Goal: Feedback & Contribution: Leave review/rating

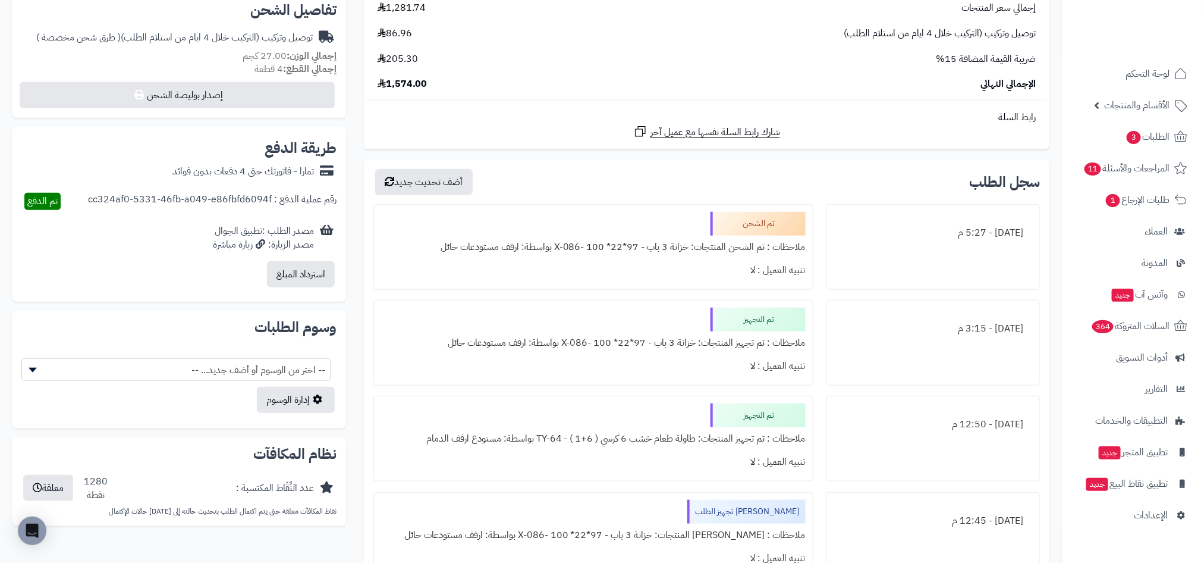
scroll to position [421, 0]
click at [638, 233] on div "تم الشحن ملاحظات : تم الشحن المنتجات: خزانة 3 باب - 97*22* 100 -X-086 بواسطة: ا…" at bounding box center [593, 247] width 440 height 86
click at [639, 252] on div "ملاحظات : تم الشحن المنتجات: خزانة 3 باب - 97*22* 100 -X-086 بواسطة: ارفف مستود…" at bounding box center [593, 246] width 425 height 23
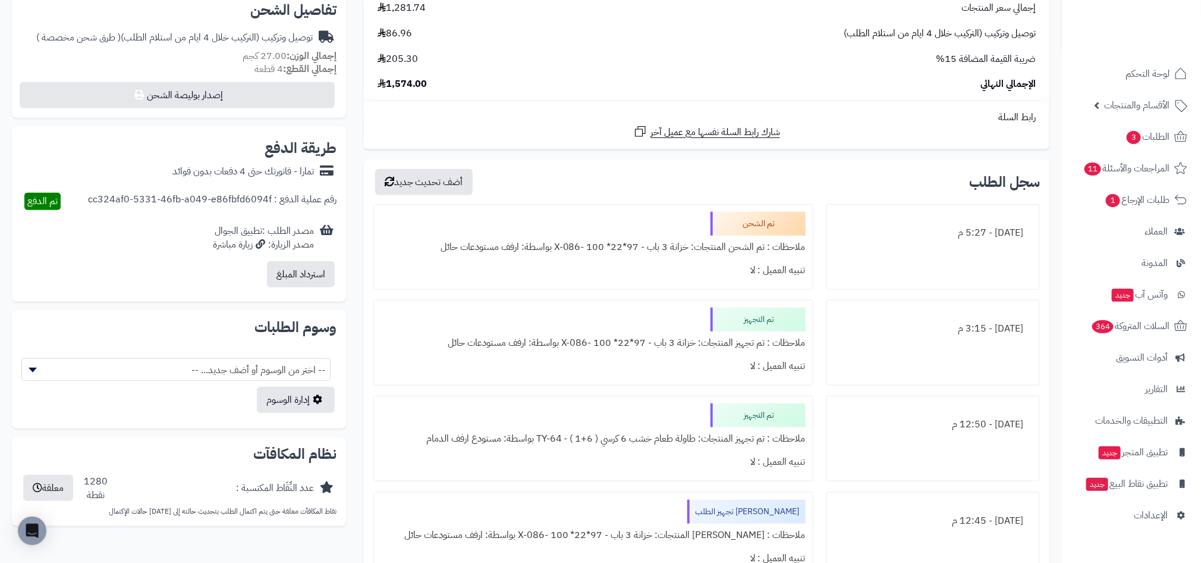
click at [639, 252] on div "ملاحظات : تم الشحن المنتجات: خزانة 3 باب - 97*22* 100 -X-086 بواسطة: ارفف مستود…" at bounding box center [593, 246] width 425 height 23
click at [638, 307] on div "تم التجهيز ملاحظات : تم تجهيز المنتجات: خزانة 3 باب - 97*22* 100 -X-086 بواسطة:…" at bounding box center [593, 343] width 440 height 86
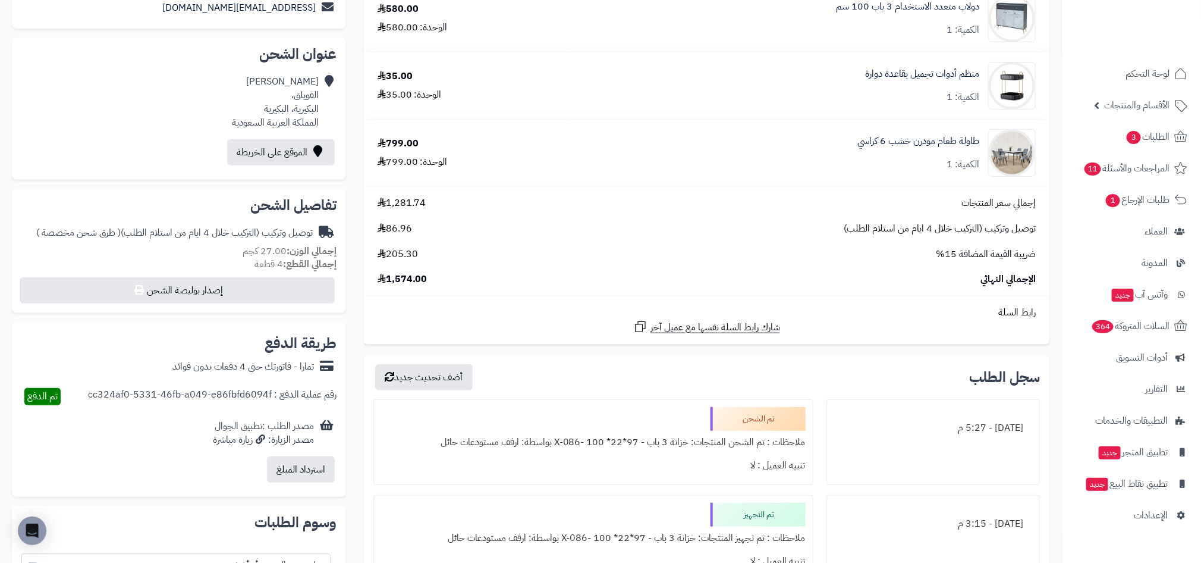
scroll to position [194, 0]
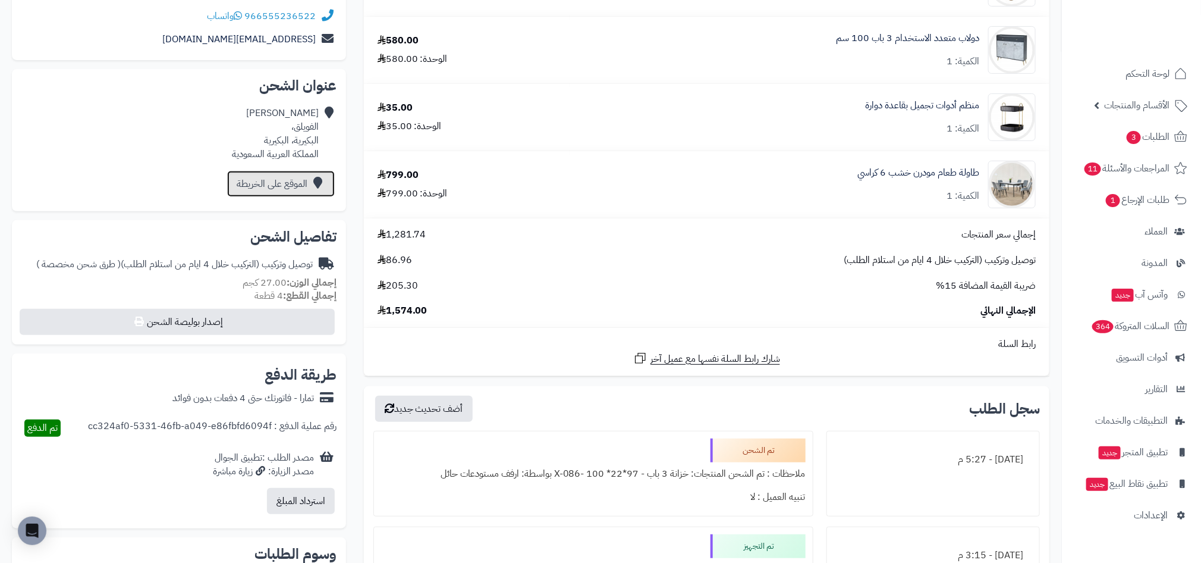
click at [303, 183] on link "الموقع على الخريطة" at bounding box center [281, 184] width 108 height 26
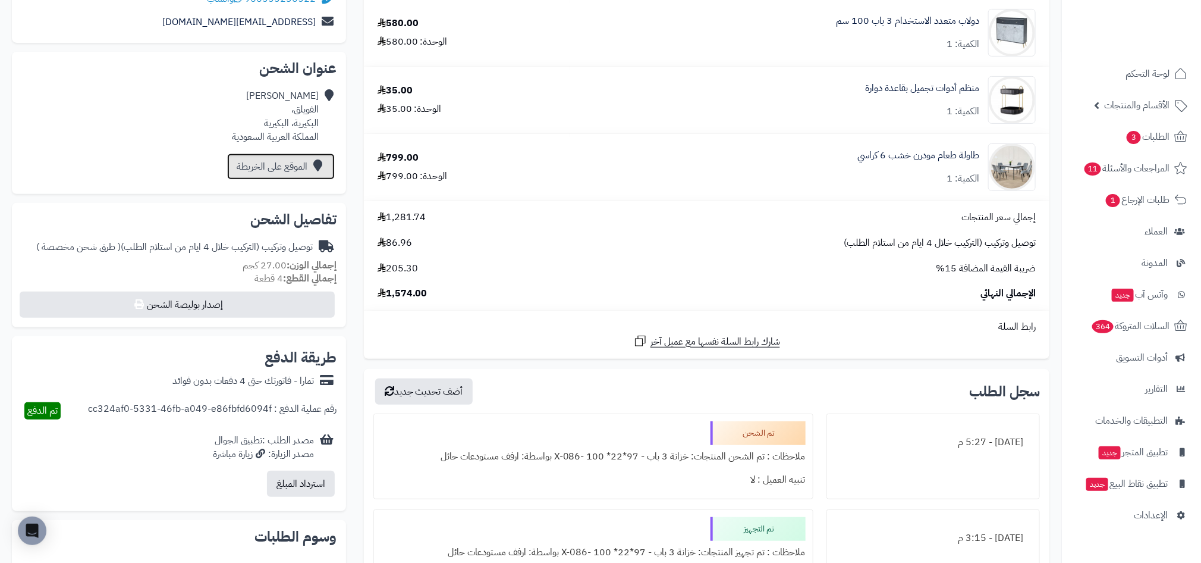
scroll to position [0, 0]
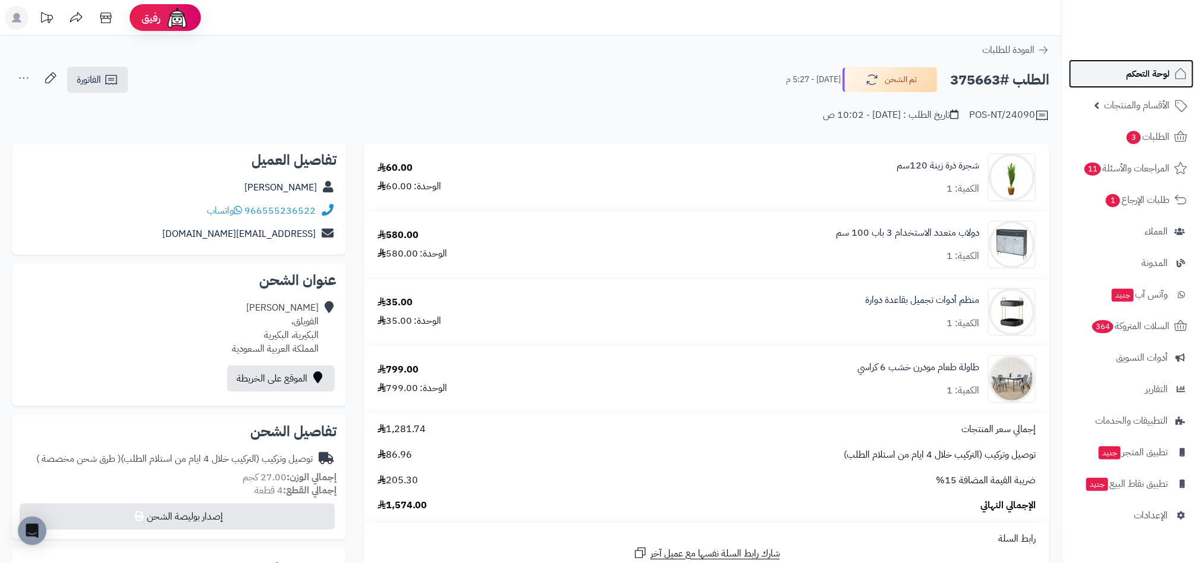
click at [1160, 78] on span "لوحة التحكم" at bounding box center [1147, 73] width 43 height 17
click at [1134, 74] on span "لوحة التحكم" at bounding box center [1147, 73] width 43 height 17
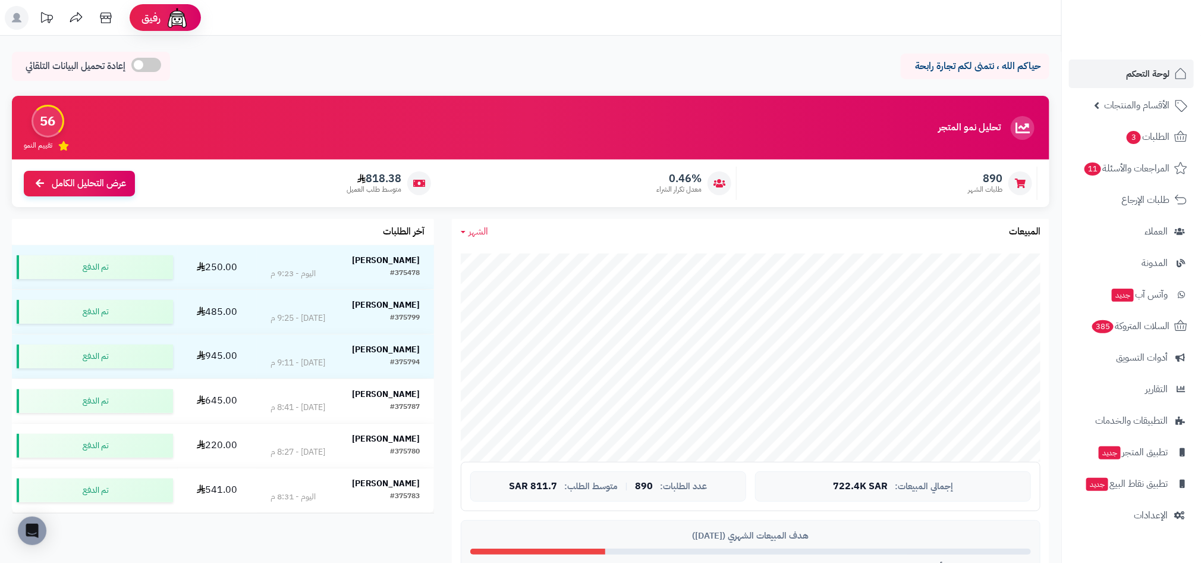
click at [759, 126] on div "تحليل نمو المتجر مرحلة النمو 56 تقييم النمو" at bounding box center [531, 128] width 1038 height 64
click at [710, 112] on div "تحليل نمو المتجر مرحلة النمو 56 تقييم النمو" at bounding box center [531, 128] width 1038 height 64
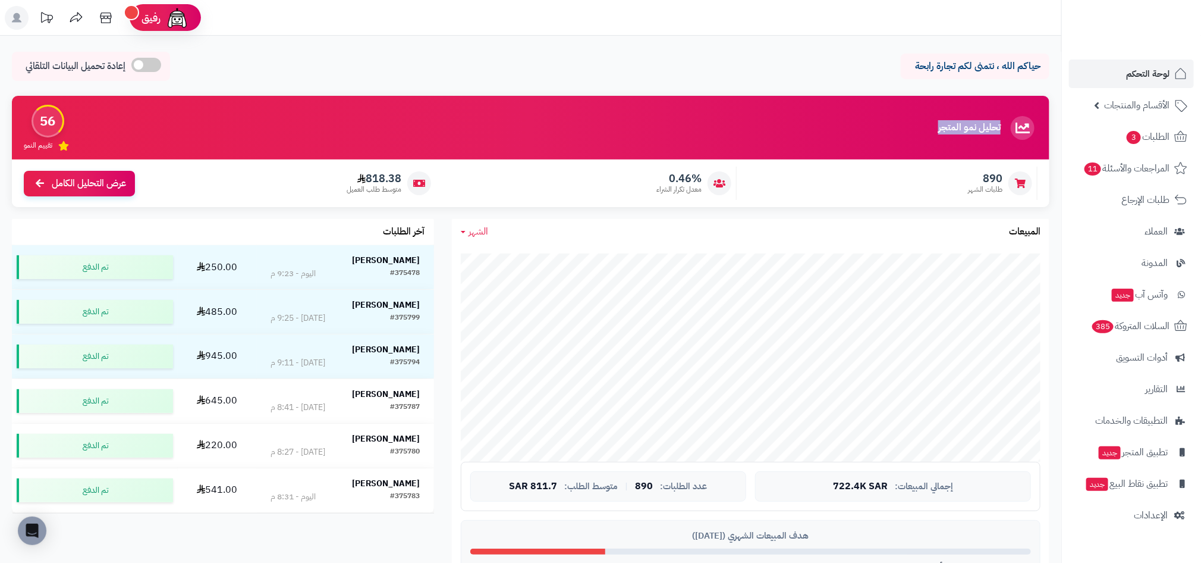
click at [807, 122] on div "تحليل نمو المتجر مرحلة النمو 56 تقييم النمو" at bounding box center [531, 128] width 1038 height 64
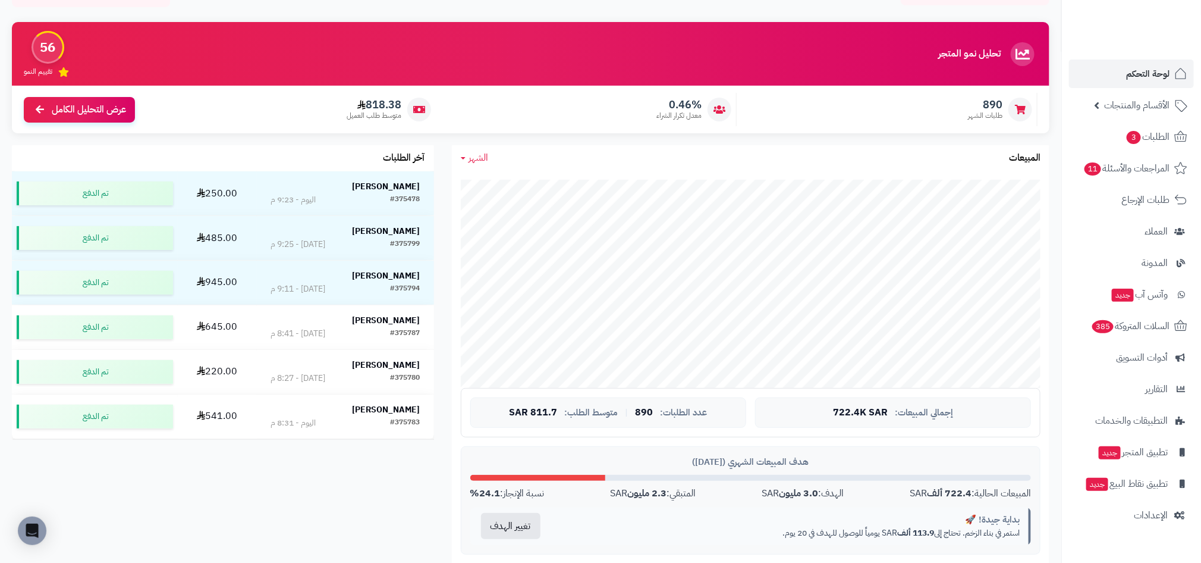
scroll to position [125, 0]
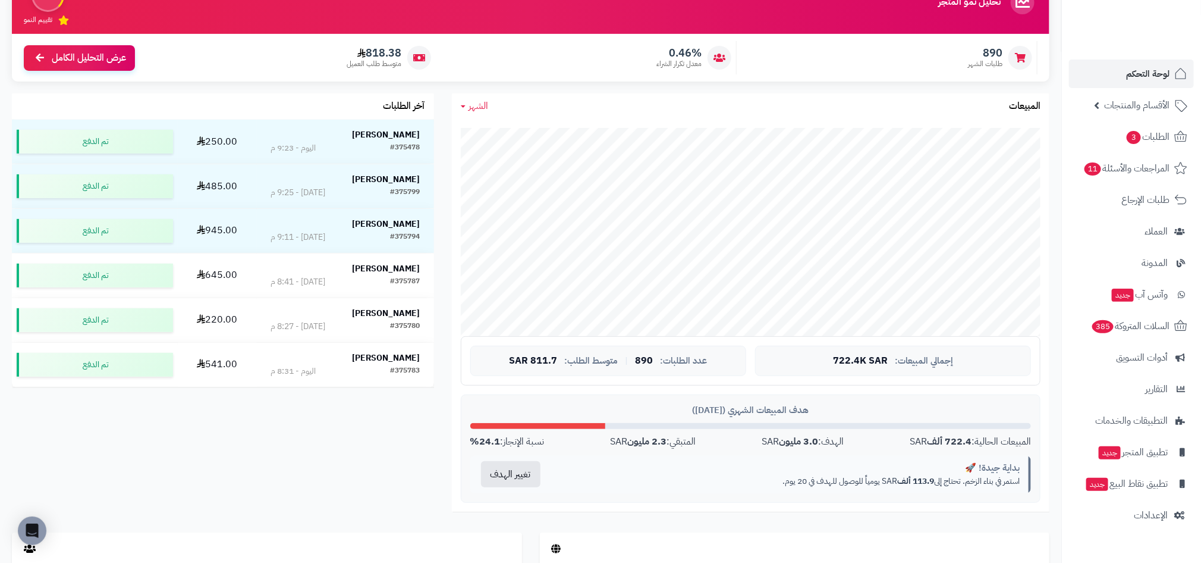
click at [474, 105] on span "الشهر" at bounding box center [479, 106] width 20 height 14
click at [508, 199] on link "السنة" at bounding box center [499, 200] width 95 height 22
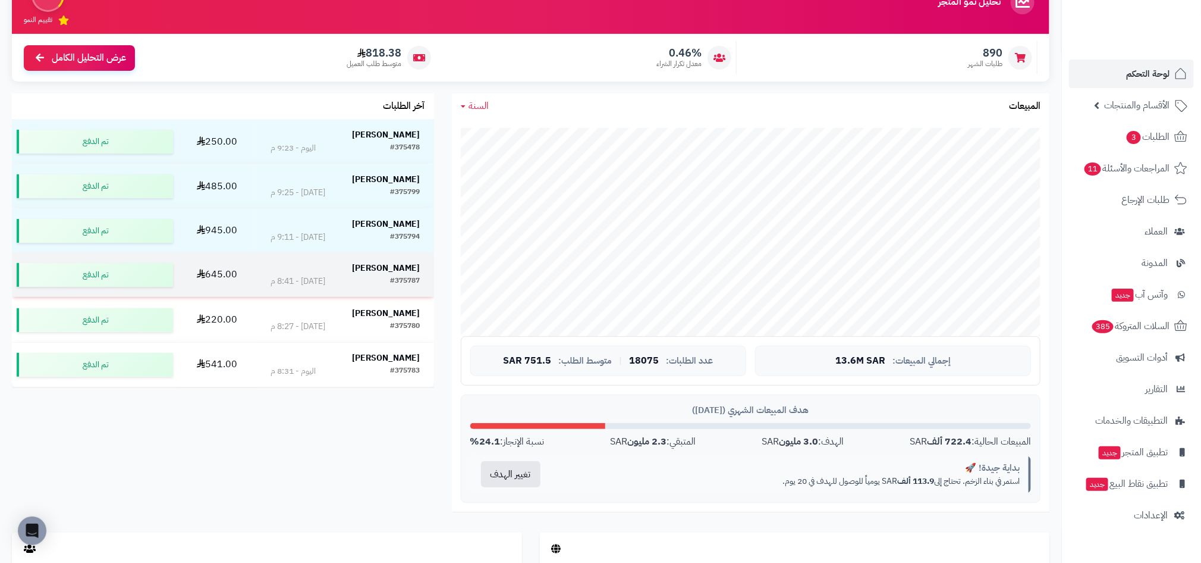
click at [366, 285] on div "#375787 اليوم - 8:41 م" at bounding box center [346, 281] width 150 height 12
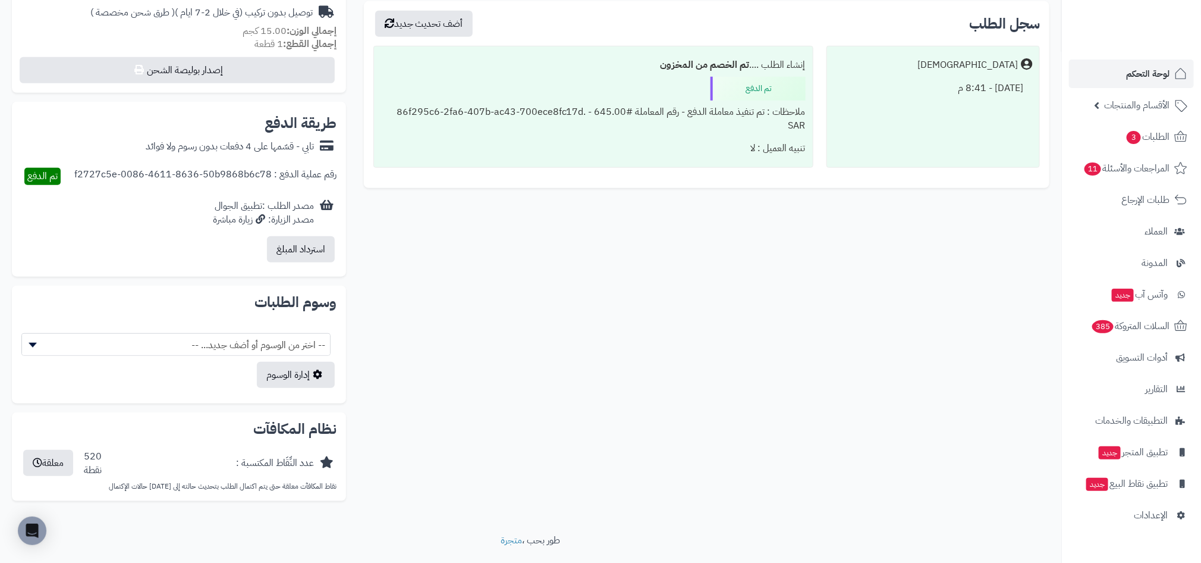
scroll to position [440, 0]
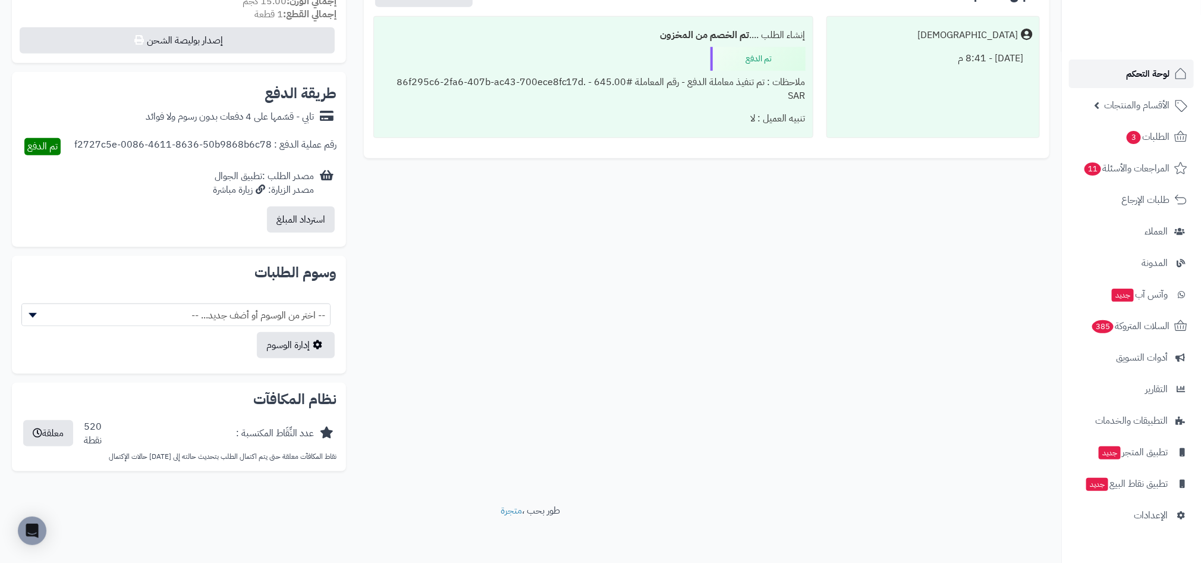
click at [1152, 67] on span "لوحة التحكم" at bounding box center [1147, 73] width 43 height 17
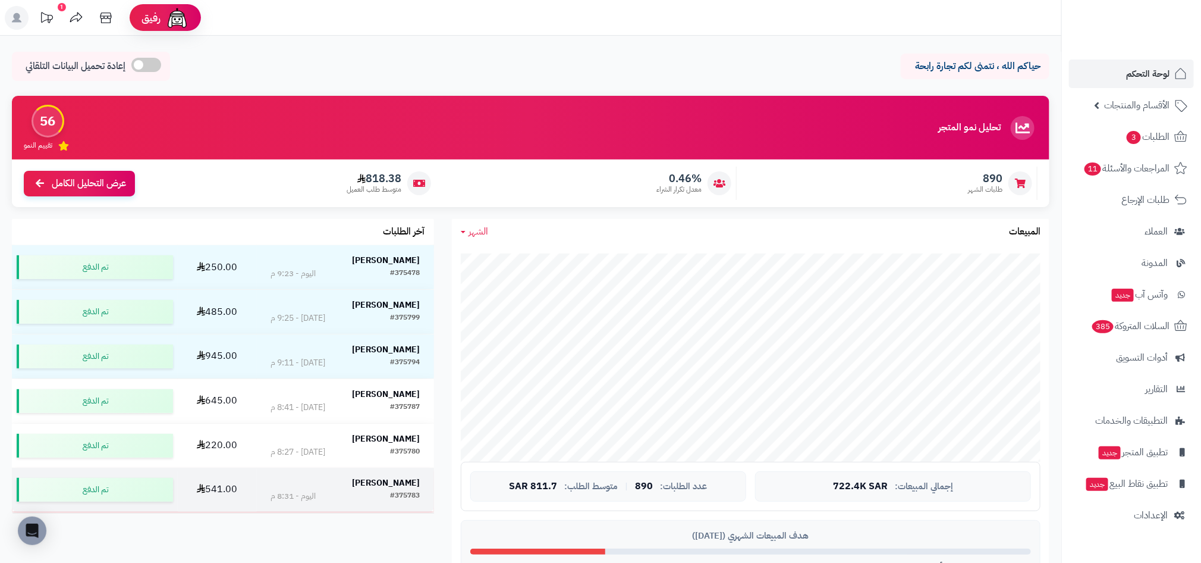
click at [392, 491] on div "#375783" at bounding box center [406, 496] width 30 height 12
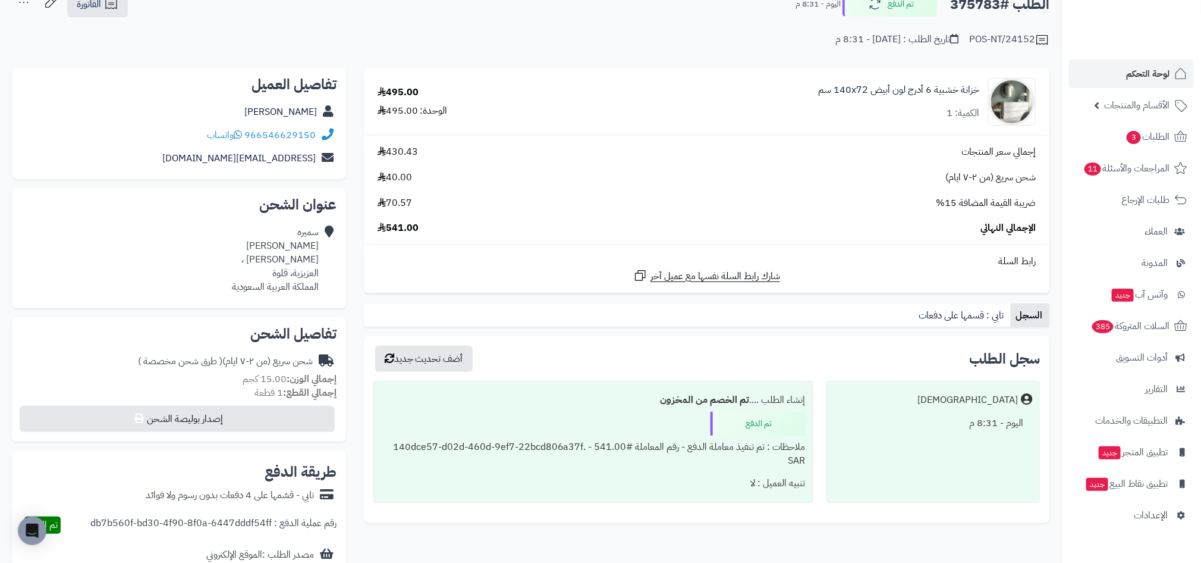
scroll to position [124, 0]
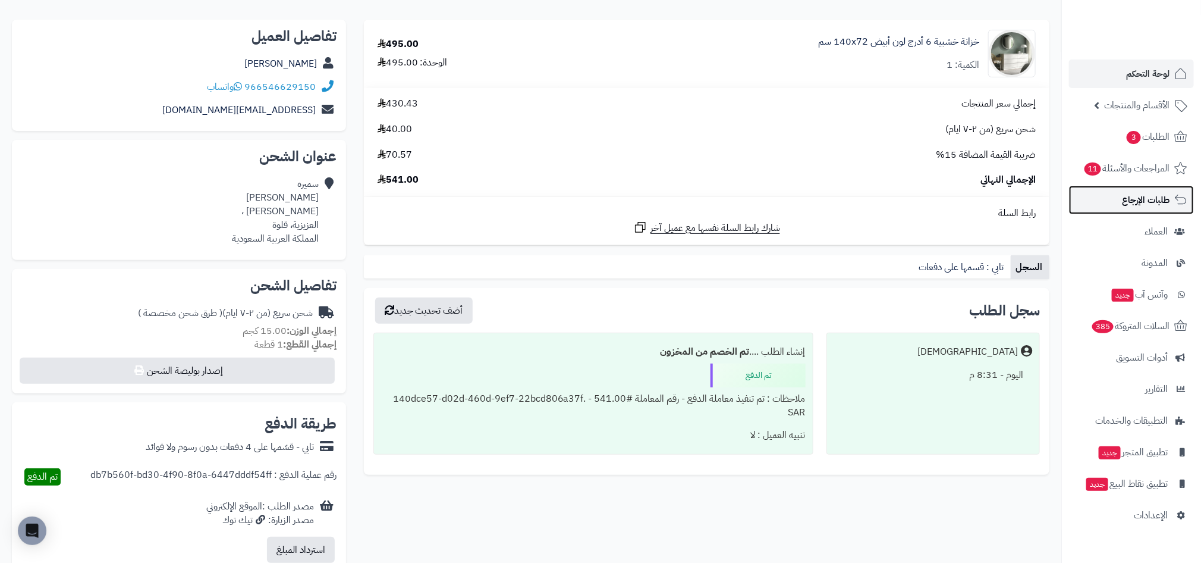
click at [1128, 194] on span "طلبات الإرجاع" at bounding box center [1146, 199] width 48 height 17
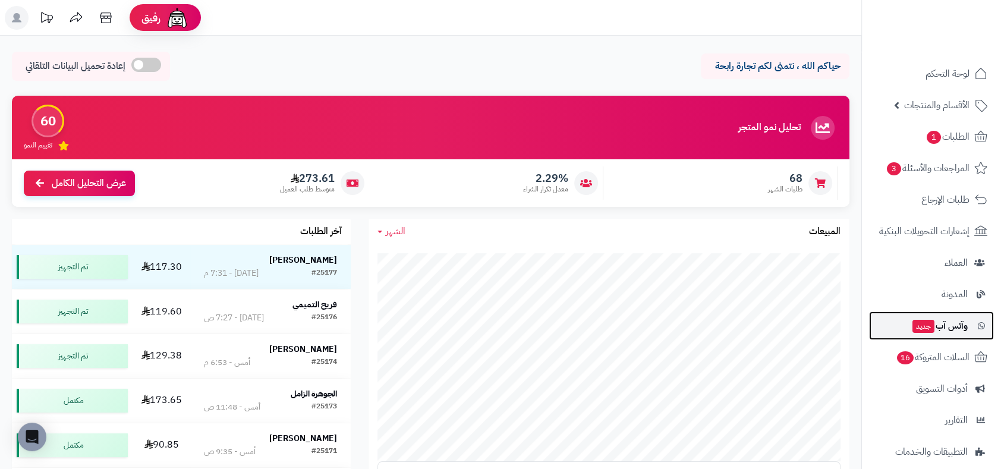
click at [962, 329] on span "وآتس آب جديد" at bounding box center [940, 326] width 56 height 17
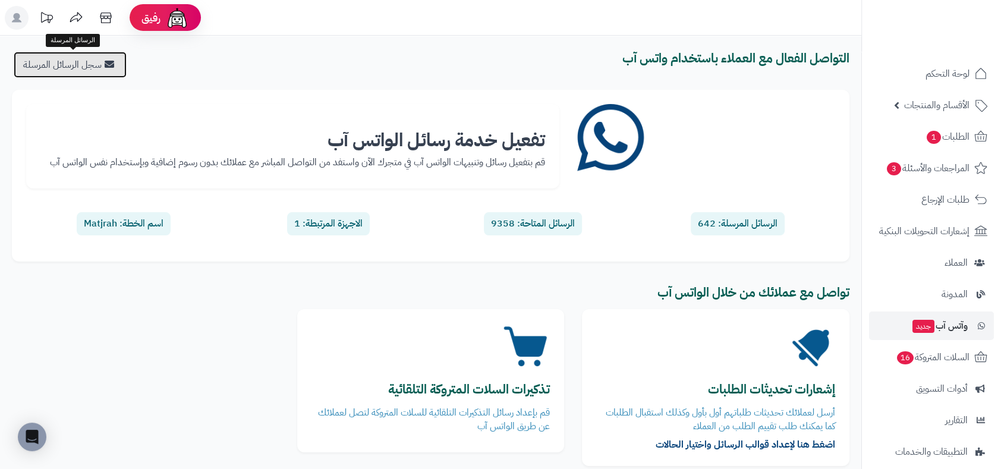
click at [124, 55] on link "سجل الرسائل المرسلة" at bounding box center [70, 65] width 113 height 26
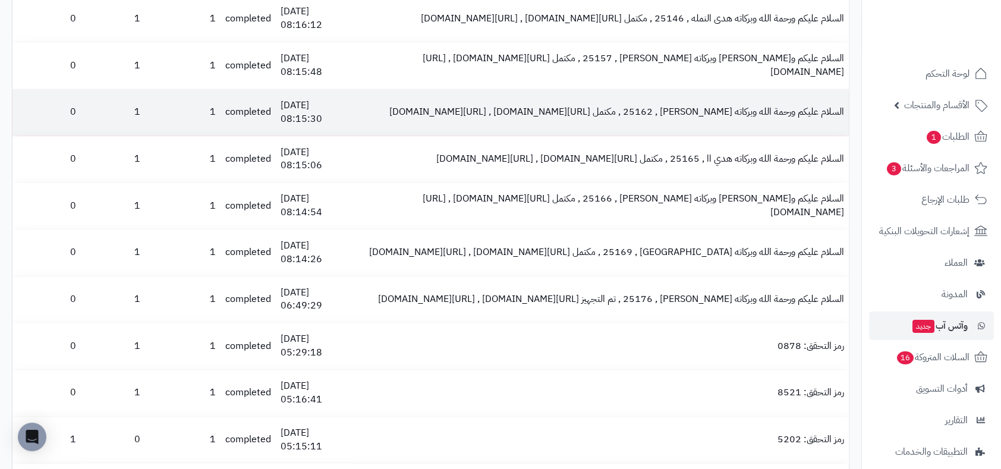
scroll to position [1222, 0]
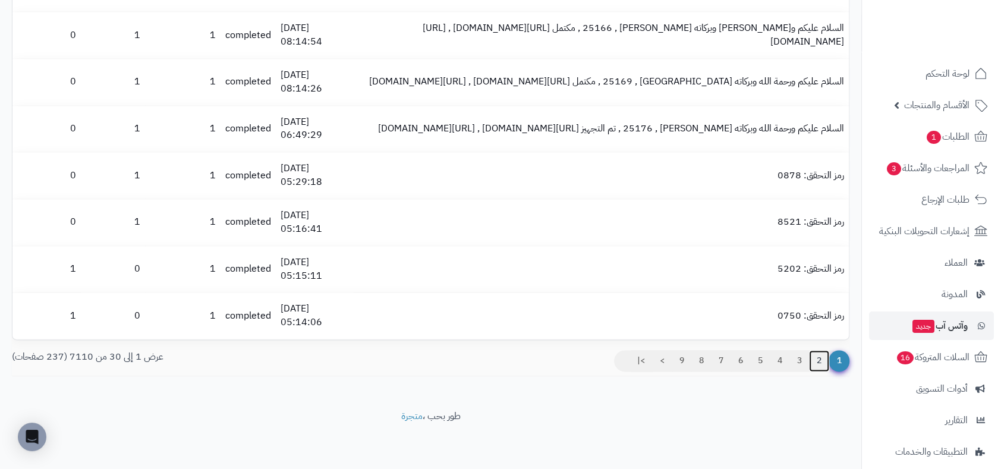
click at [824, 357] on link "2" at bounding box center [819, 360] width 20 height 21
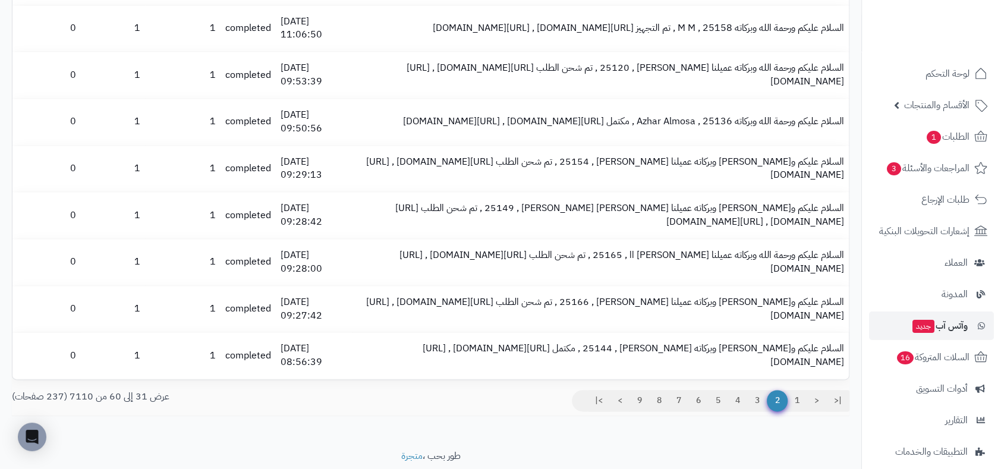
scroll to position [1222, 0]
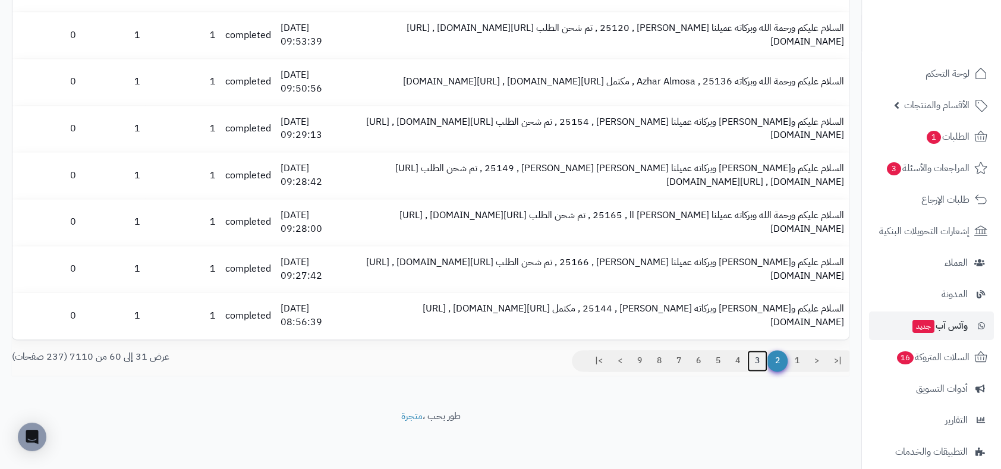
click at [755, 361] on link "3" at bounding box center [757, 360] width 20 height 21
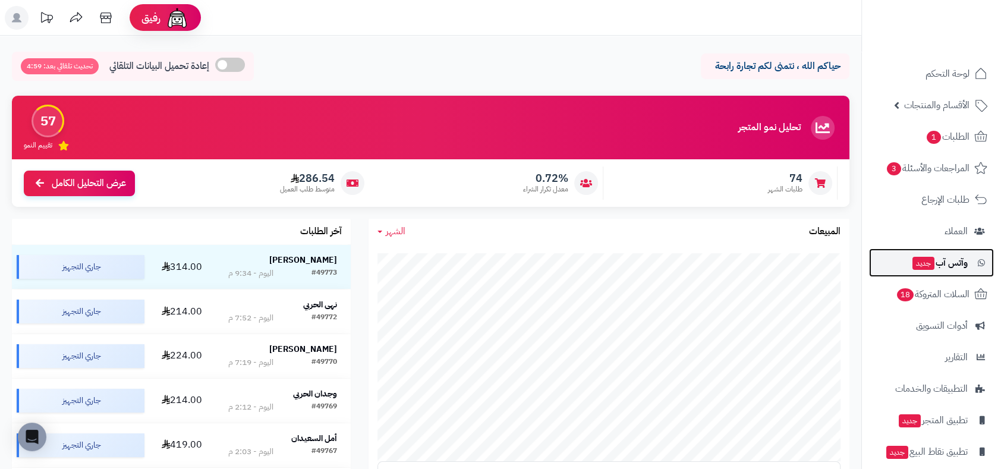
click at [926, 264] on span "جديد" at bounding box center [924, 263] width 22 height 13
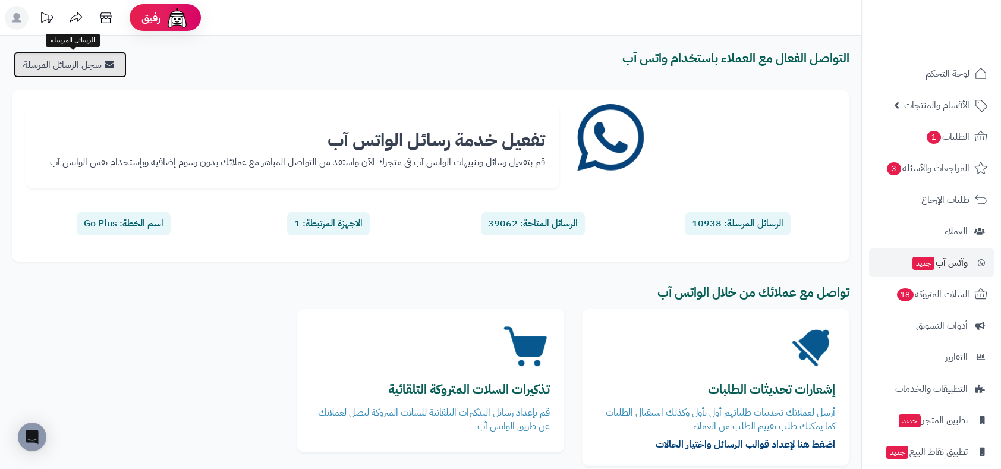
click at [49, 59] on link "سجل الرسائل المرسلة" at bounding box center [70, 65] width 113 height 26
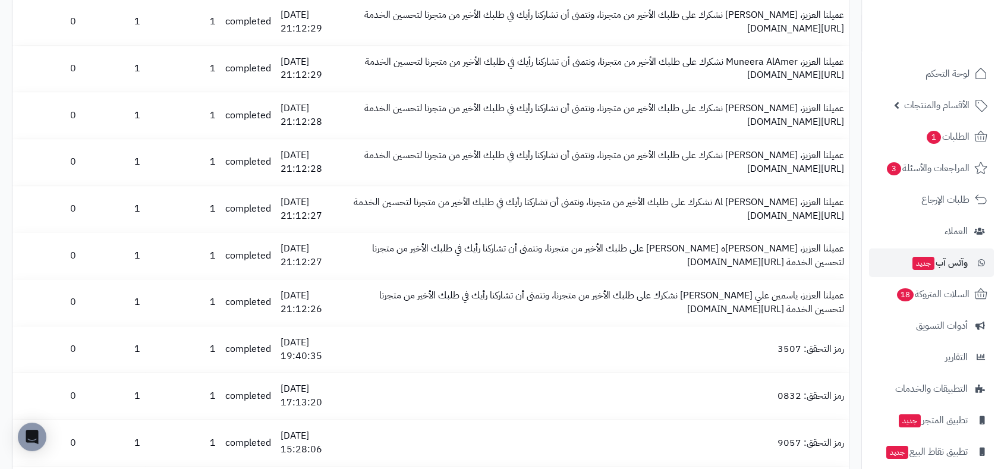
scroll to position [752, 0]
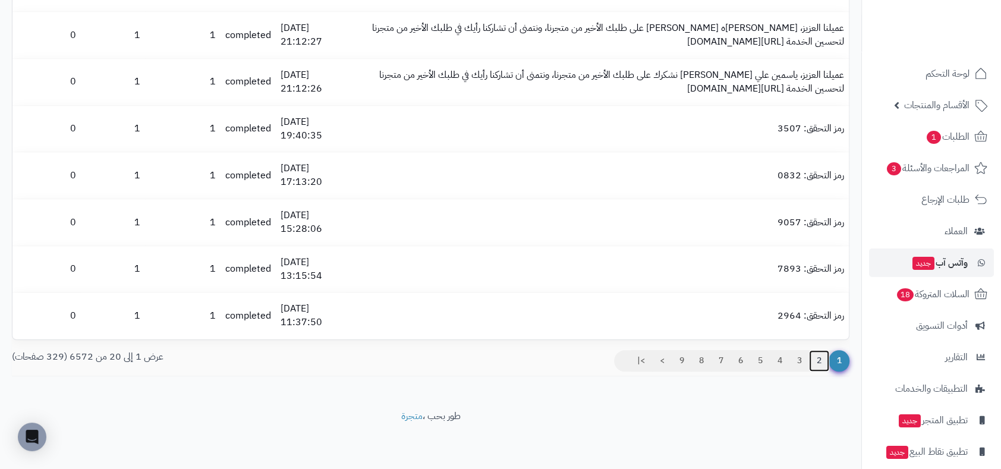
click at [818, 354] on link "2" at bounding box center [819, 360] width 20 height 21
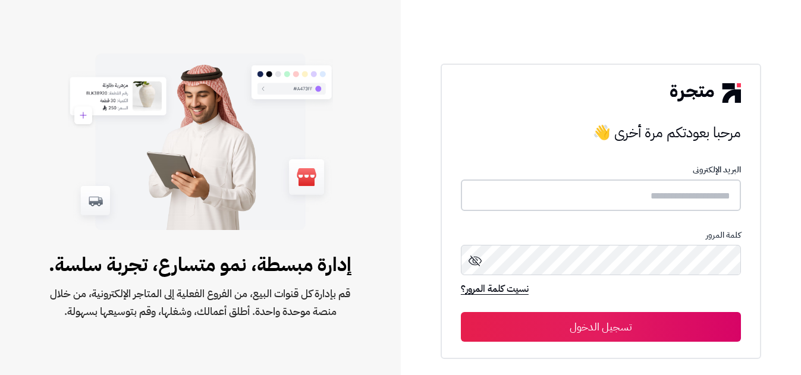
type input "**********"
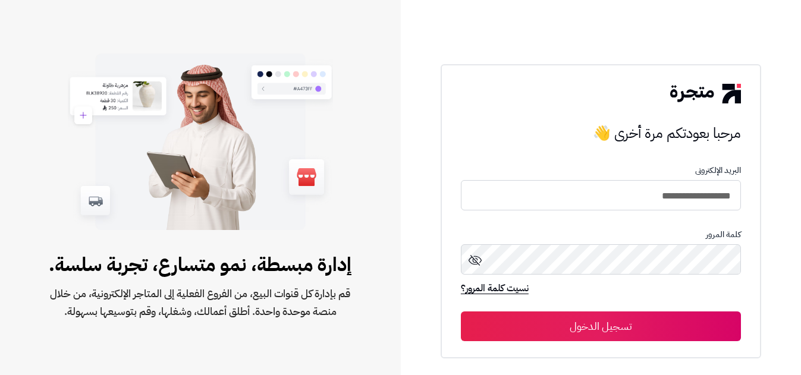
click at [570, 321] on button "تسجيل الدخول" at bounding box center [601, 327] width 280 height 30
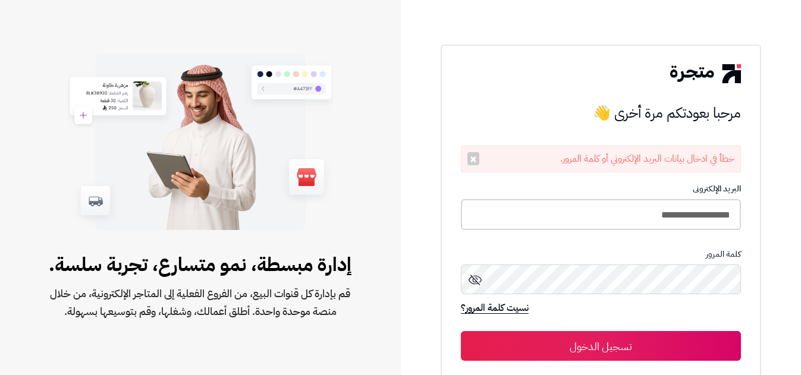
click at [610, 200] on input "**********" at bounding box center [601, 215] width 280 height 32
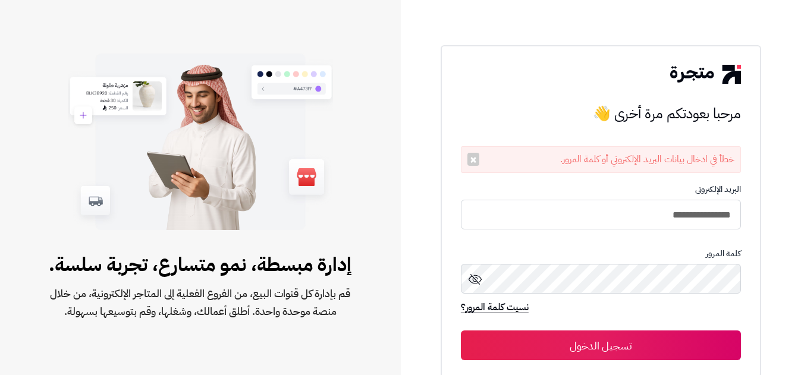
click at [568, 200] on input "**********" at bounding box center [601, 215] width 280 height 30
type input "**********"
click at [461, 331] on button "تسجيل الدخول" at bounding box center [601, 346] width 280 height 30
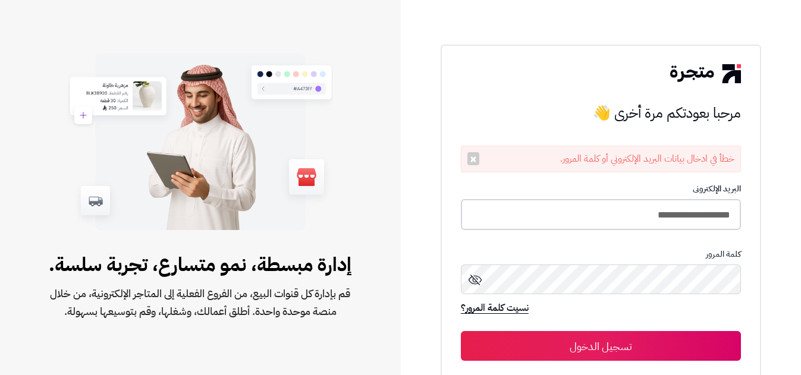
click at [582, 219] on input "**********" at bounding box center [601, 215] width 280 height 32
click at [461, 331] on button "تسجيل الدخول" at bounding box center [601, 346] width 280 height 30
click at [582, 219] on input "**********" at bounding box center [601, 215] width 280 height 32
type input "**********"
click at [461, 331] on button "تسجيل الدخول" at bounding box center [601, 346] width 280 height 30
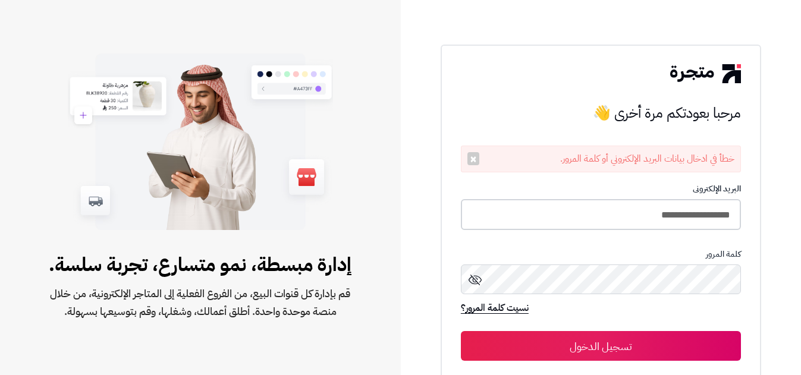
click at [582, 219] on input "**********" at bounding box center [601, 215] width 280 height 32
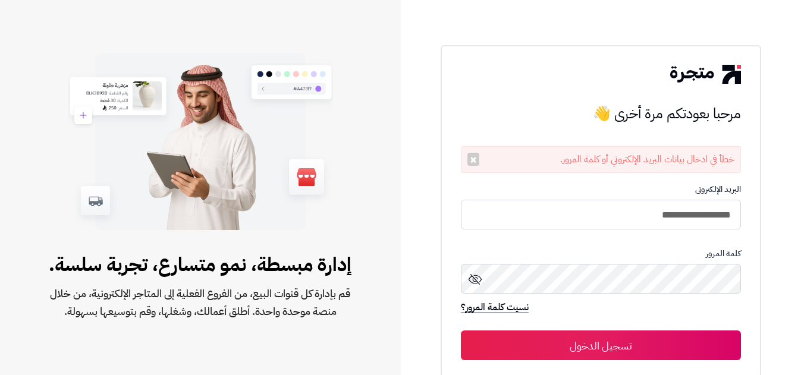
click at [461, 331] on button "تسجيل الدخول" at bounding box center [601, 346] width 280 height 30
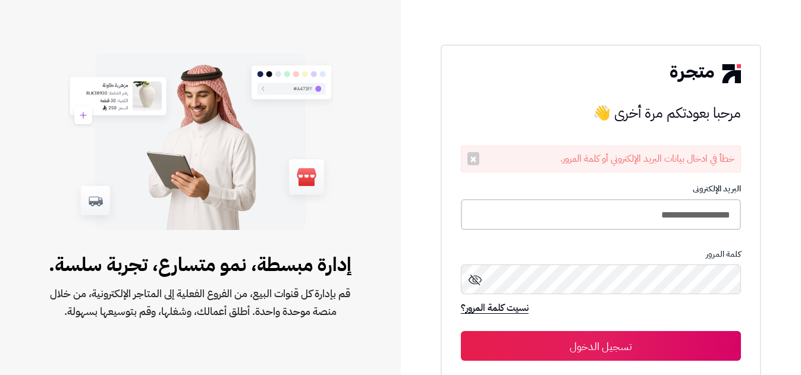
click at [613, 208] on input "**********" at bounding box center [601, 215] width 280 height 32
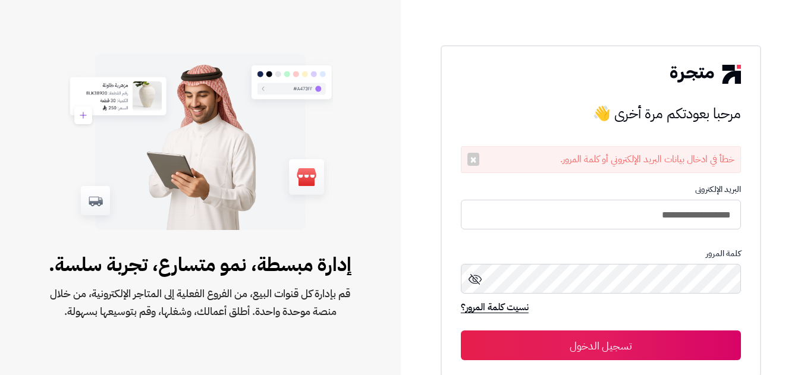
type input "**********"
click at [461, 331] on button "تسجيل الدخول" at bounding box center [601, 346] width 280 height 30
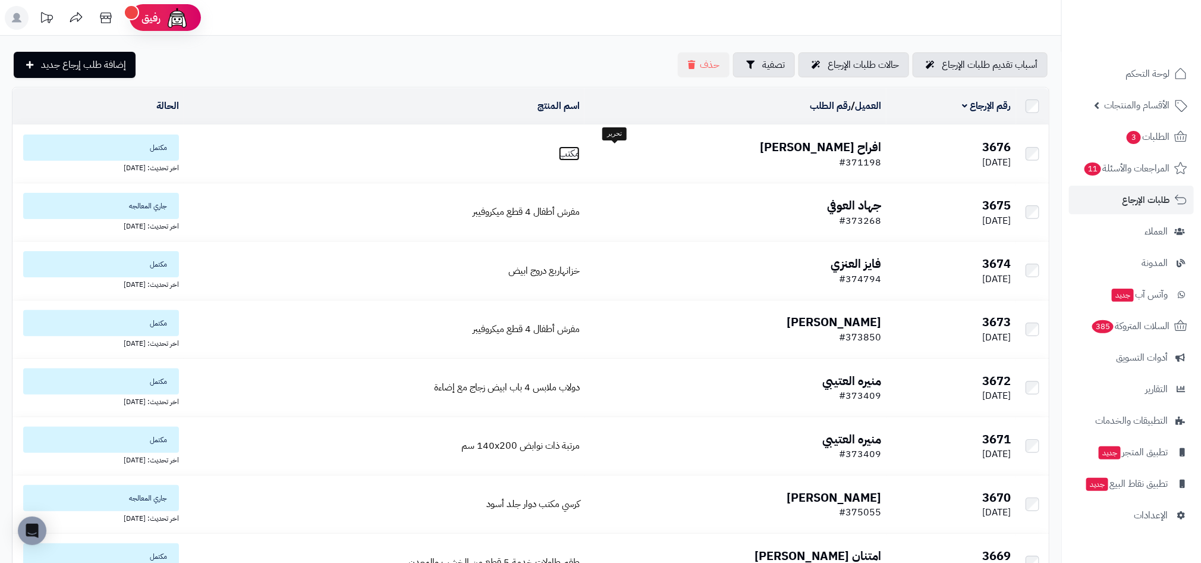
click at [580, 155] on span "مكتب" at bounding box center [569, 153] width 21 height 14
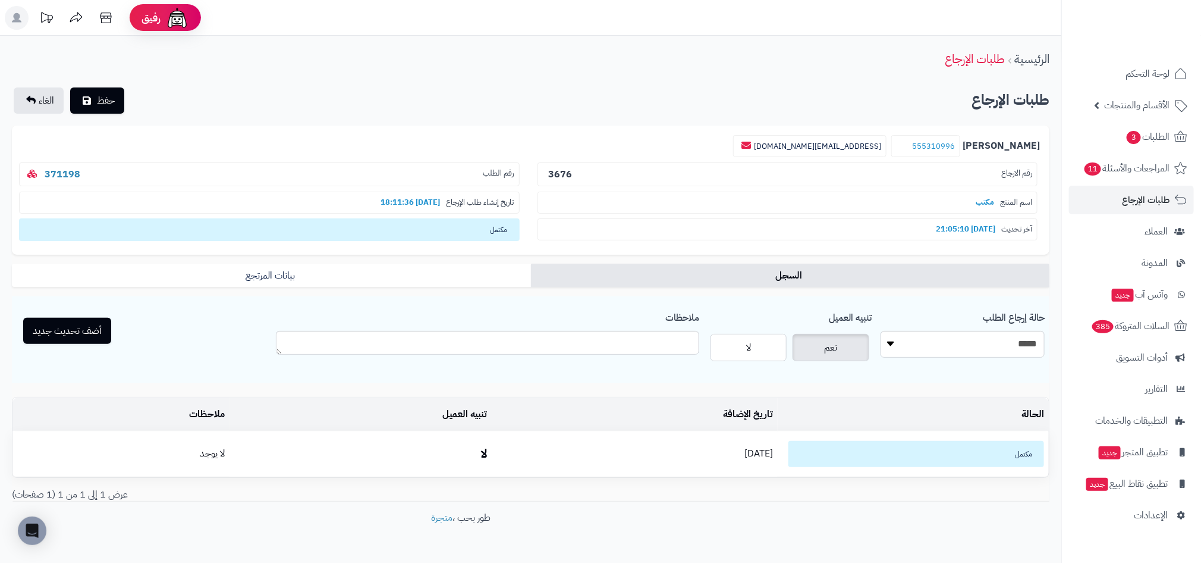
scroll to position [30, 0]
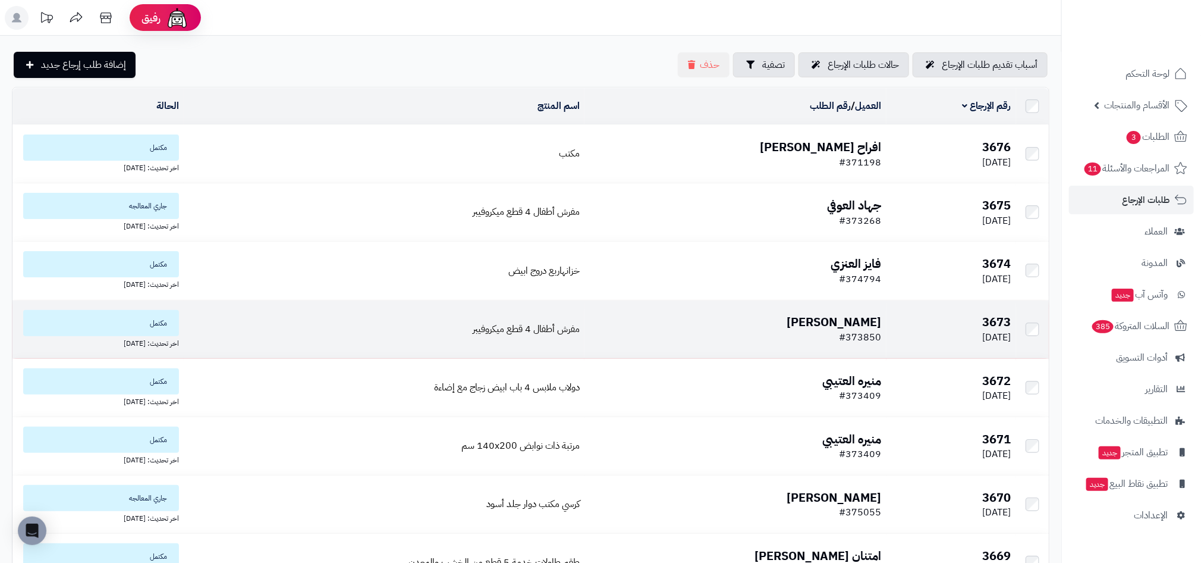
scroll to position [276, 0]
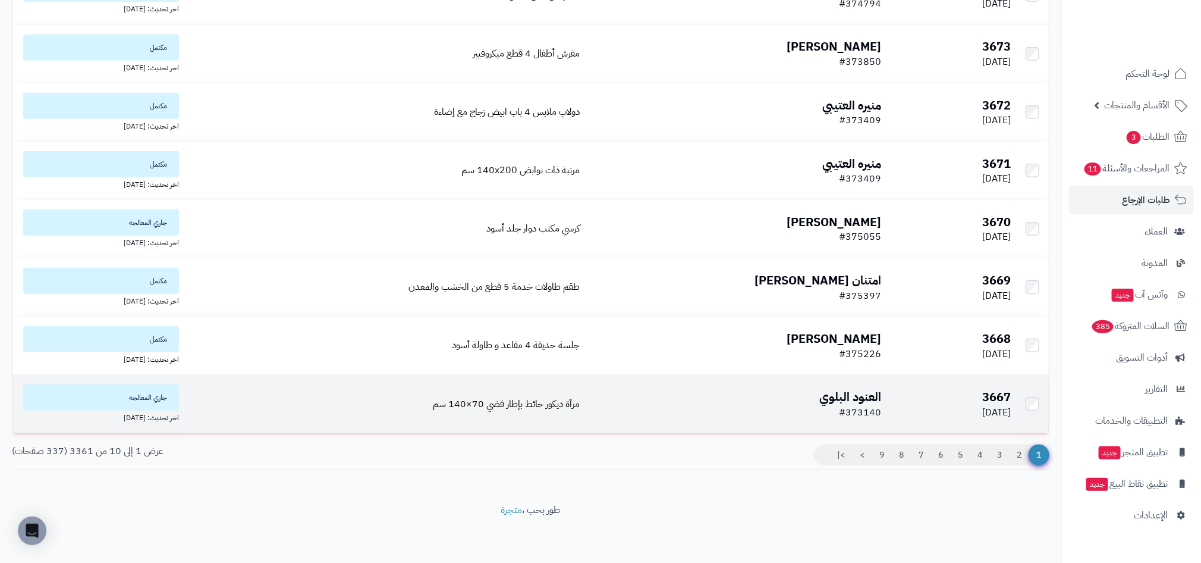
click at [834, 396] on b "العنود البلوي" at bounding box center [851, 397] width 62 height 18
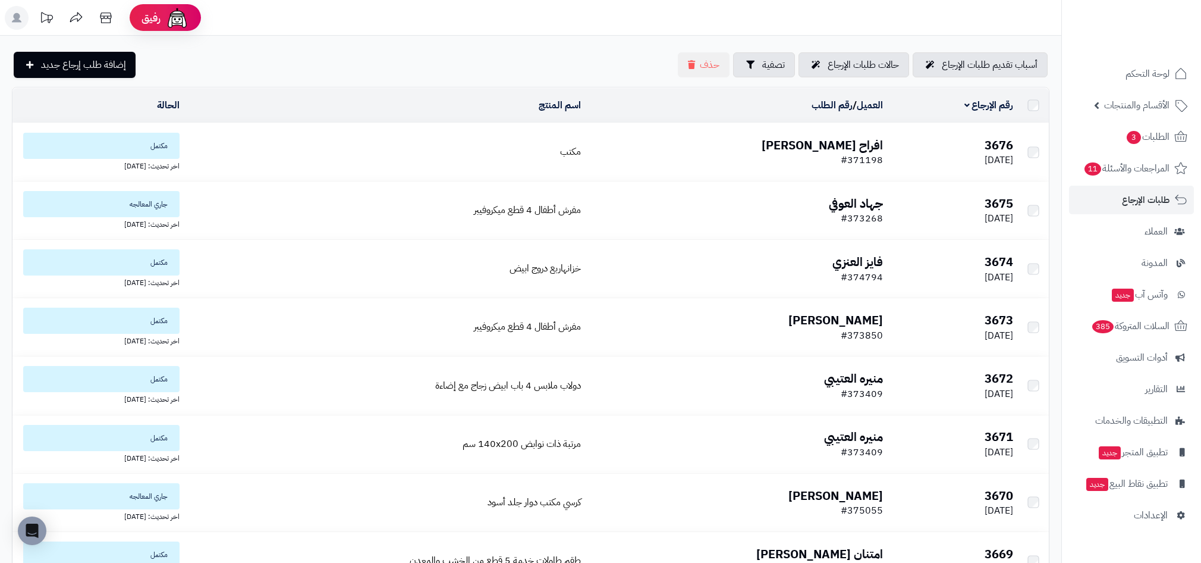
scroll to position [276, 0]
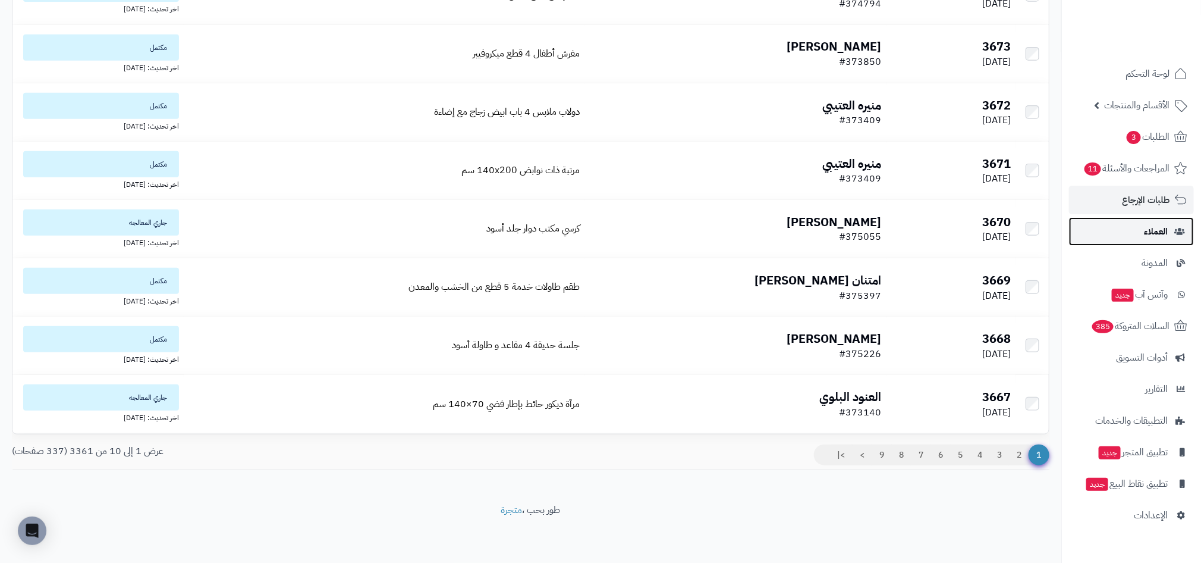
click at [1174, 242] on link "العملاء" at bounding box center [1131, 231] width 125 height 29
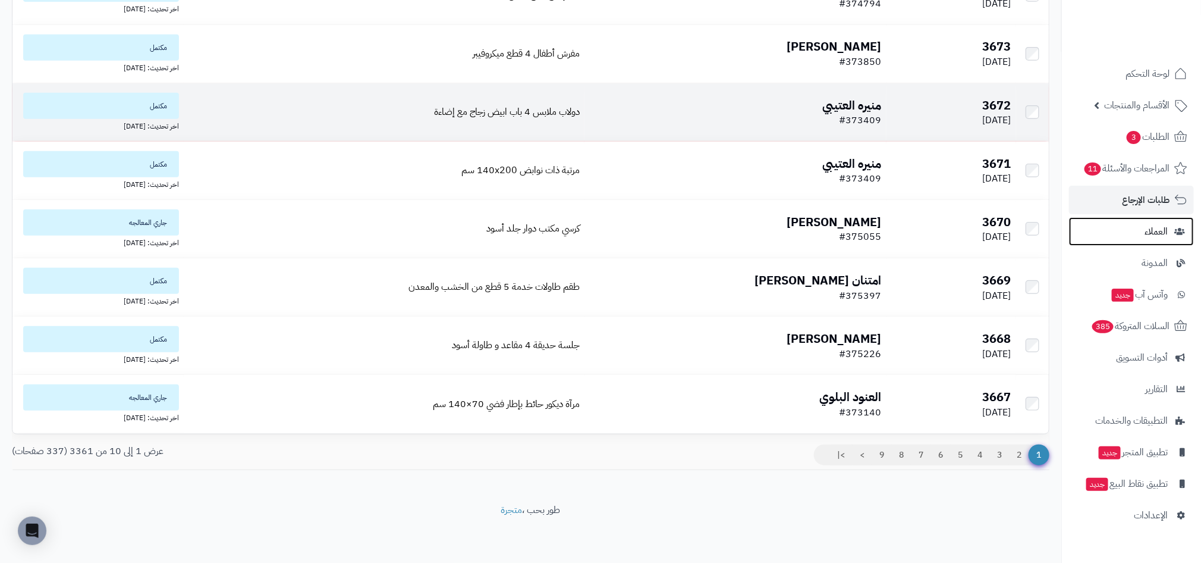
scroll to position [0, 0]
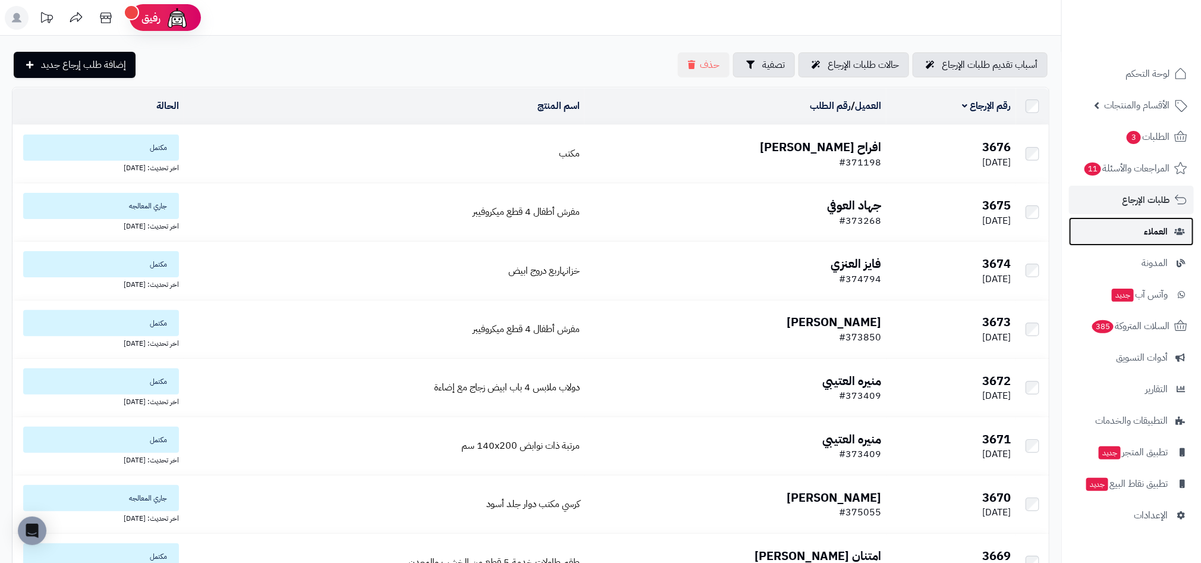
click at [1157, 228] on span "العملاء" at bounding box center [1156, 231] width 24 height 17
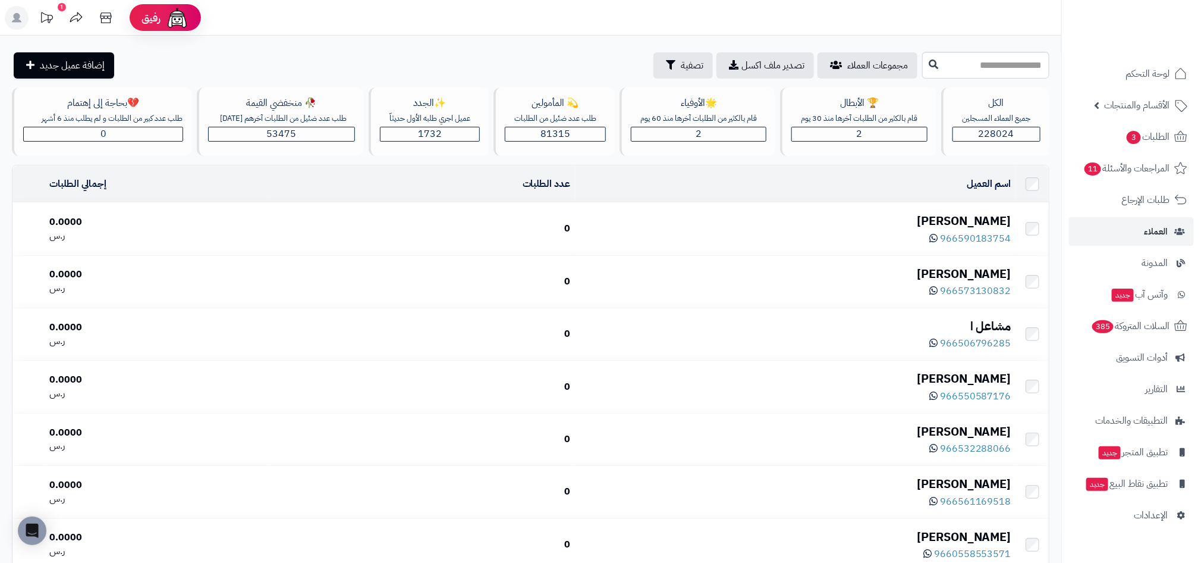
scroll to position [301, 0]
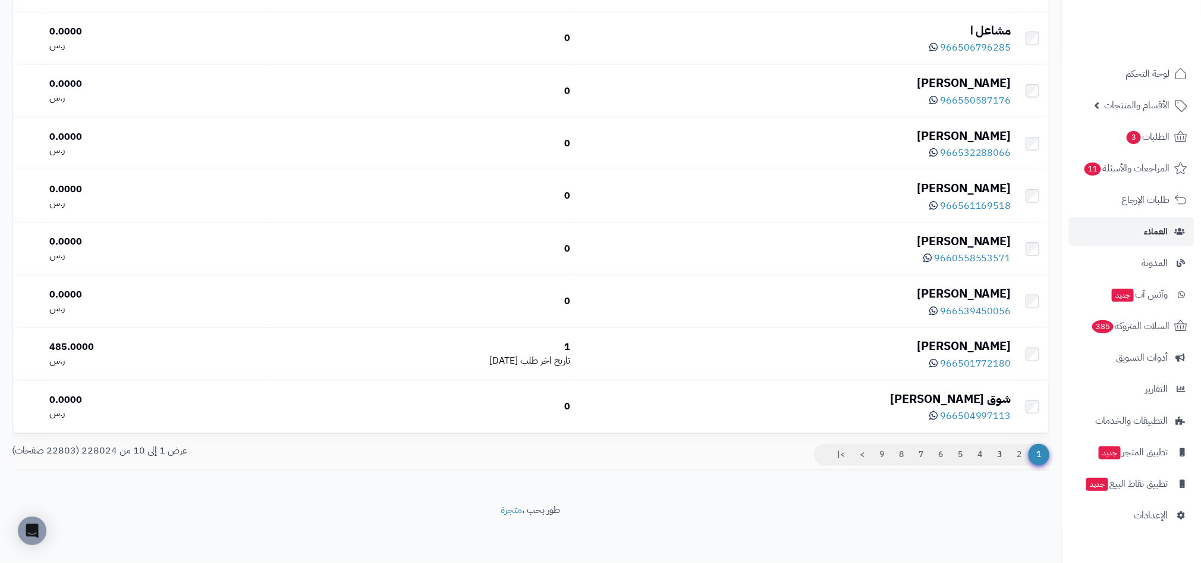
click at [998, 455] on link "3" at bounding box center [999, 454] width 20 height 21
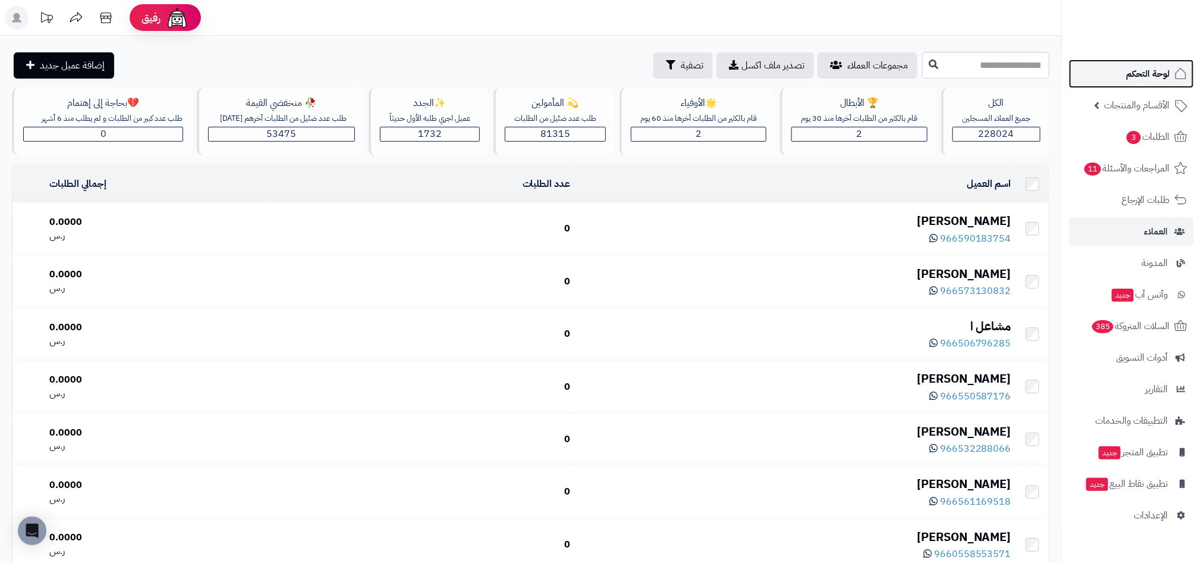
click at [1112, 73] on link "لوحة التحكم" at bounding box center [1131, 73] width 125 height 29
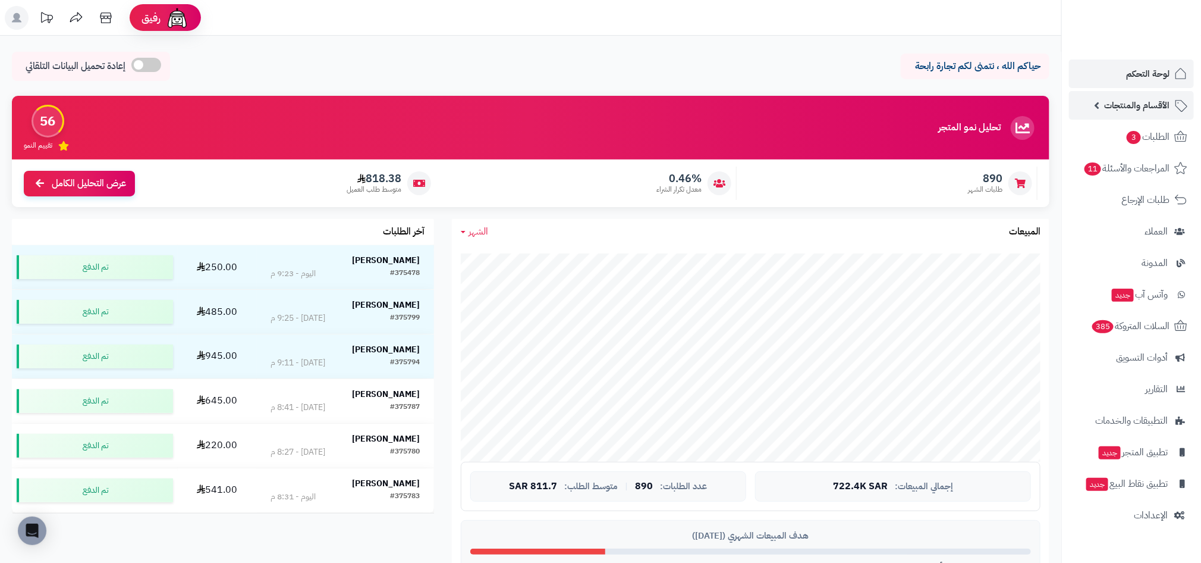
click at [1144, 115] on link "الأقسام والمنتجات" at bounding box center [1131, 105] width 125 height 29
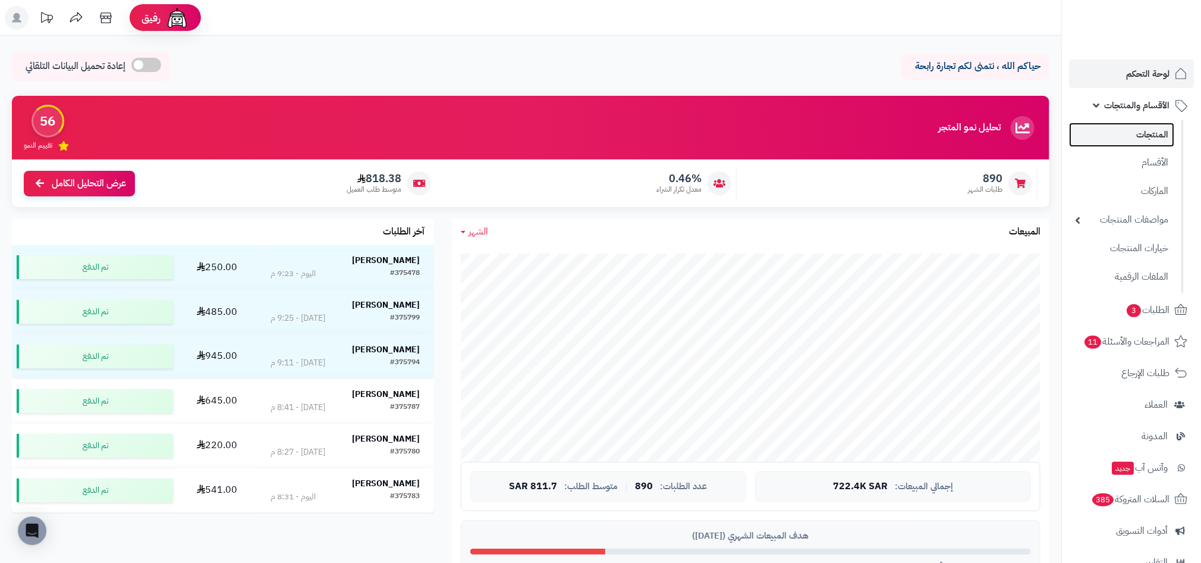
click at [1122, 133] on link "المنتجات" at bounding box center [1121, 134] width 105 height 24
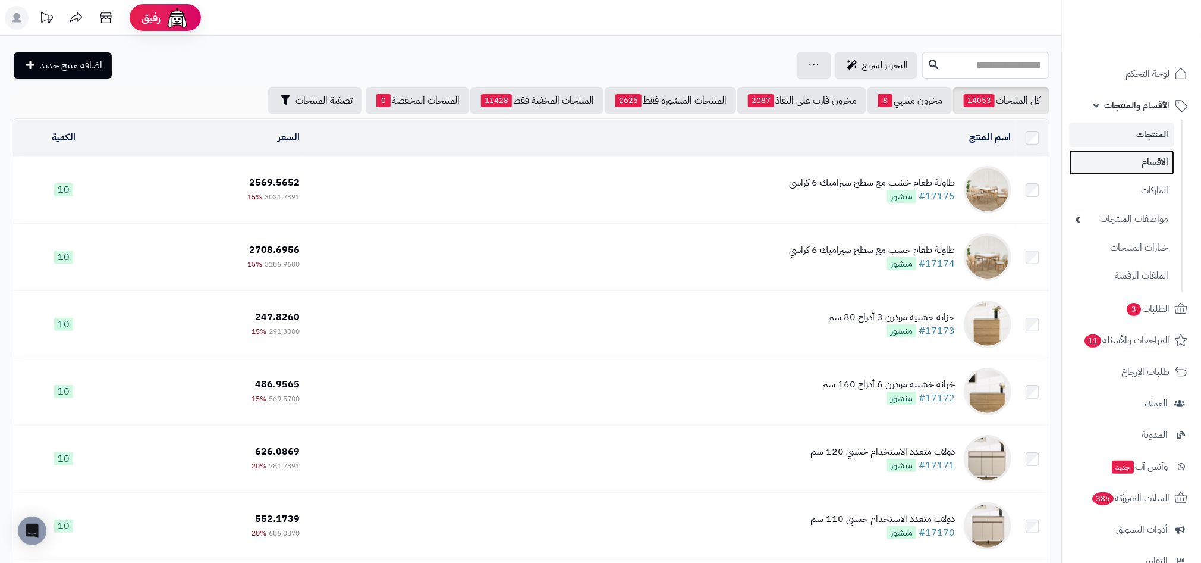
click at [1130, 164] on link "الأقسام" at bounding box center [1121, 162] width 105 height 24
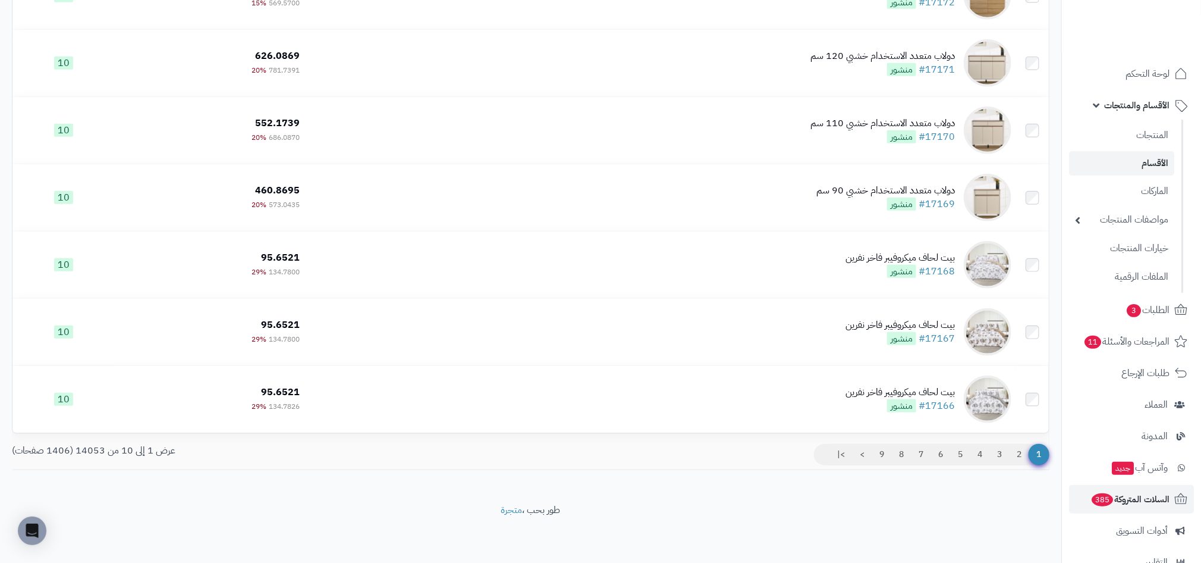
scroll to position [153, 0]
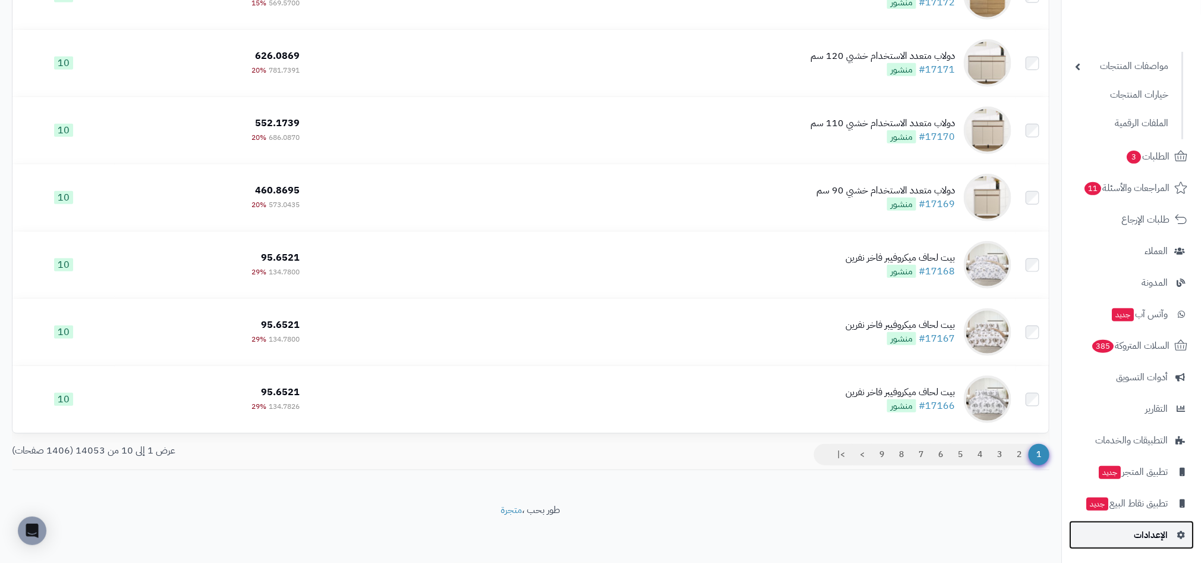
click at [1157, 546] on link "الإعدادات" at bounding box center [1131, 534] width 125 height 29
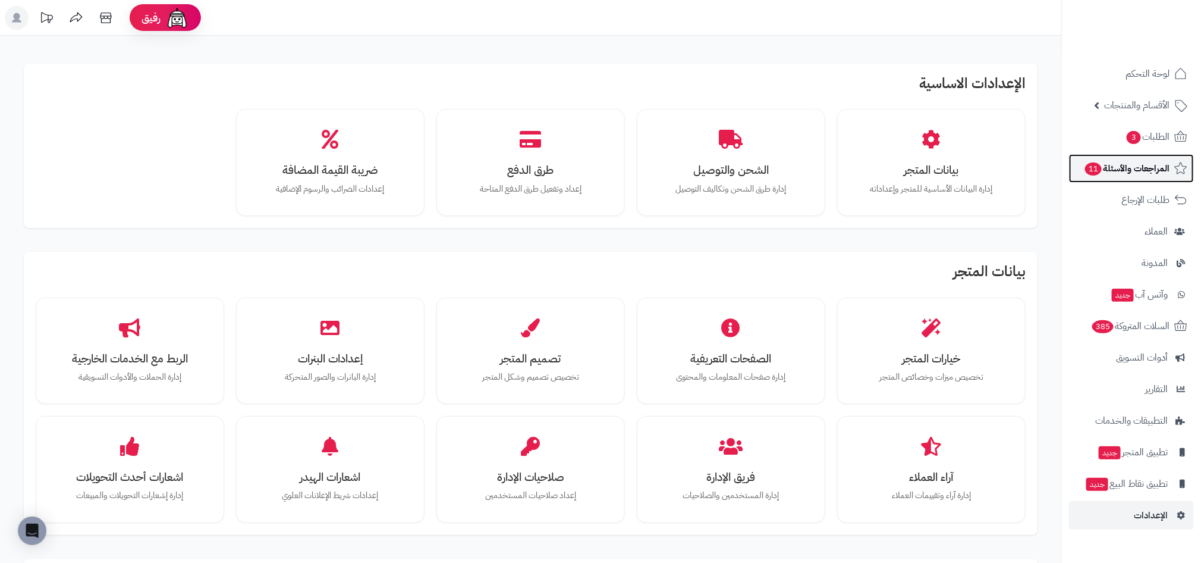
click at [1085, 164] on span "11" at bounding box center [1094, 169] width 18 height 14
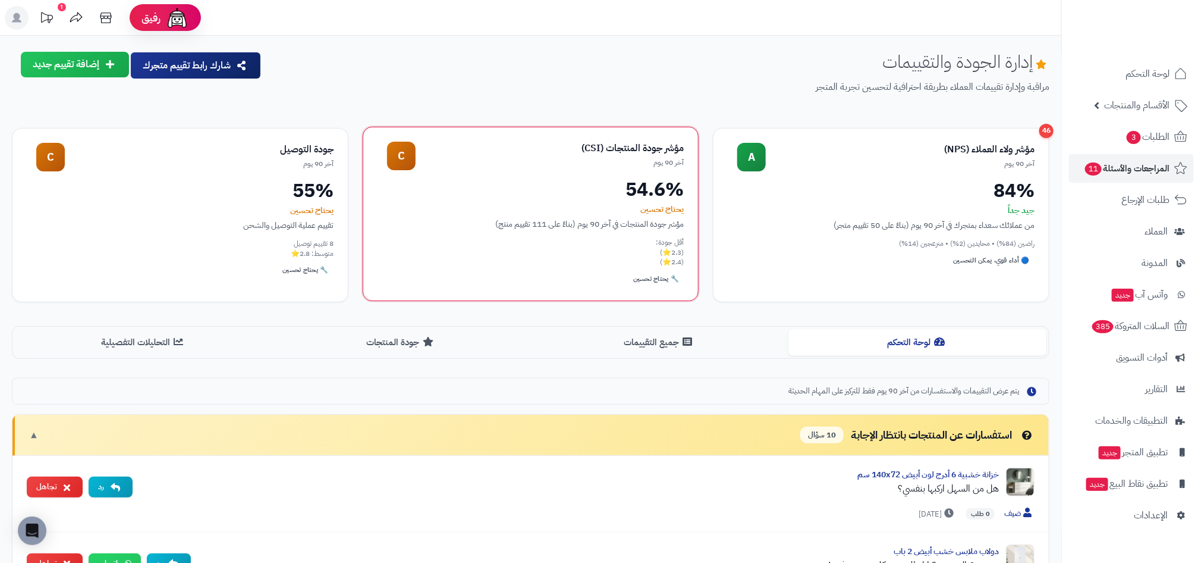
click at [683, 211] on div "يحتاج تحسين" at bounding box center [531, 209] width 307 height 12
click at [586, 225] on div "مؤشر جودة المنتجات في آخر 90 يوم (بناءً على 111 تقييم منتج)" at bounding box center [531, 224] width 307 height 12
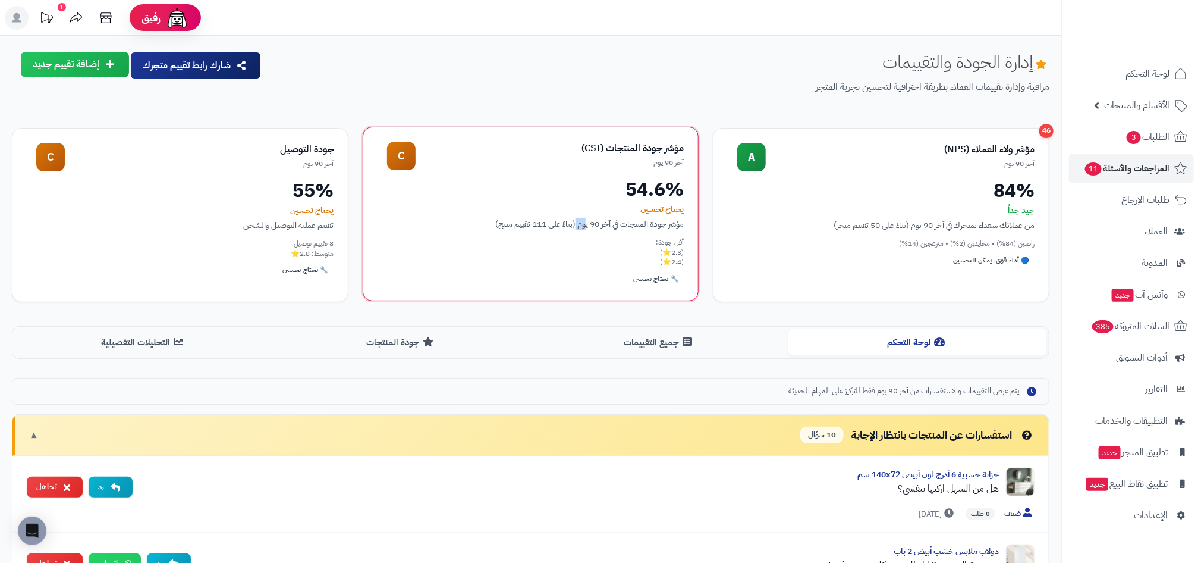
click at [586, 225] on div "مؤشر جودة المنتجات في آخر 90 يوم (بناءً على 111 تقييم منتج)" at bounding box center [531, 224] width 307 height 12
click at [680, 252] on div "أقل جودة: (2.3⭐) (2.4⭐)" at bounding box center [531, 252] width 307 height 30
click at [662, 252] on div "أقل جودة: (2.3⭐) (2.4⭐)" at bounding box center [531, 252] width 307 height 30
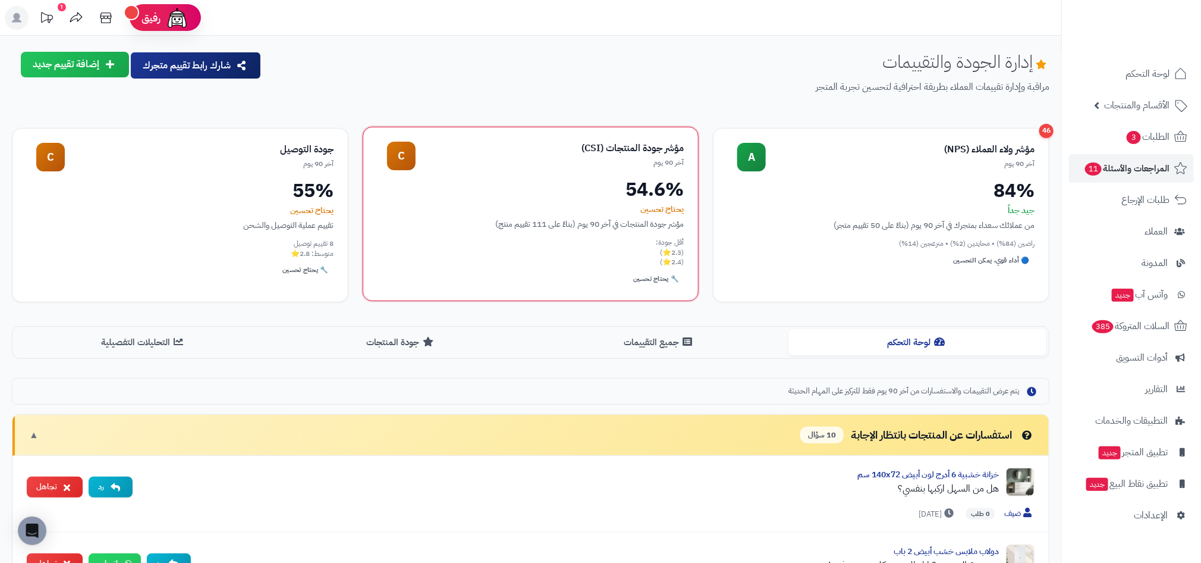
click at [615, 252] on div "أقل جودة: (2.3⭐) (2.4⭐)" at bounding box center [531, 252] width 307 height 30
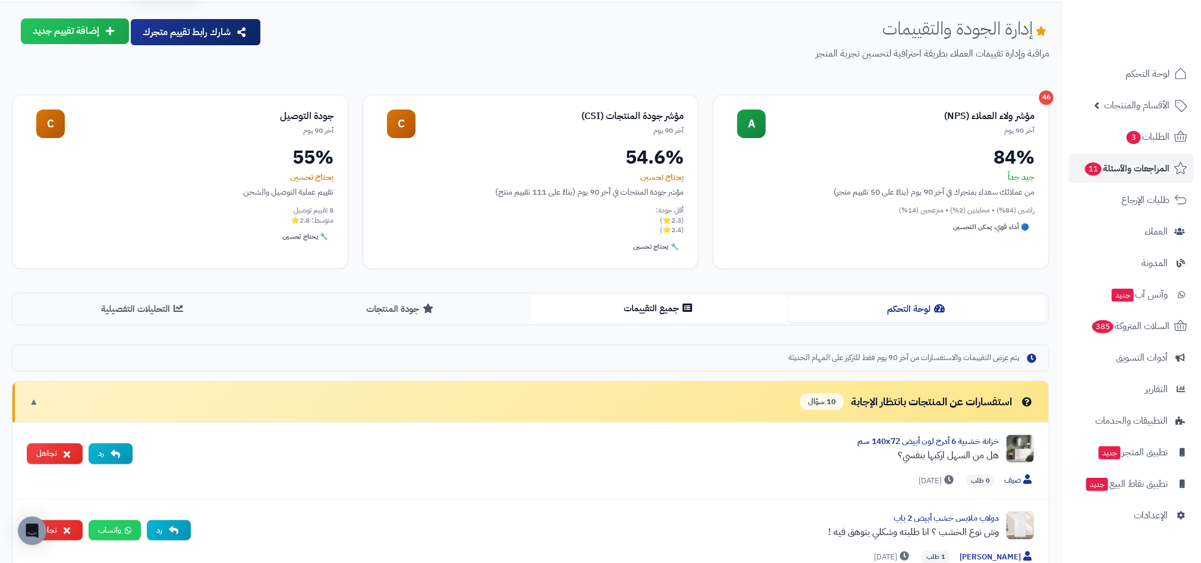
click at [669, 307] on button "جميع التقييمات" at bounding box center [660, 308] width 258 height 27
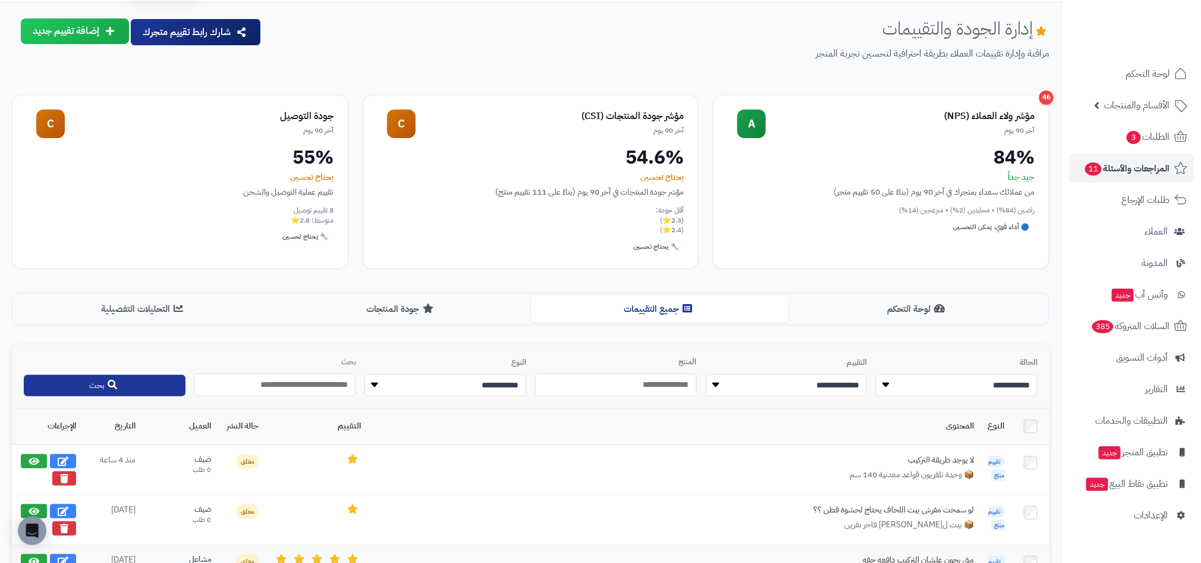
scroll to position [291, 0]
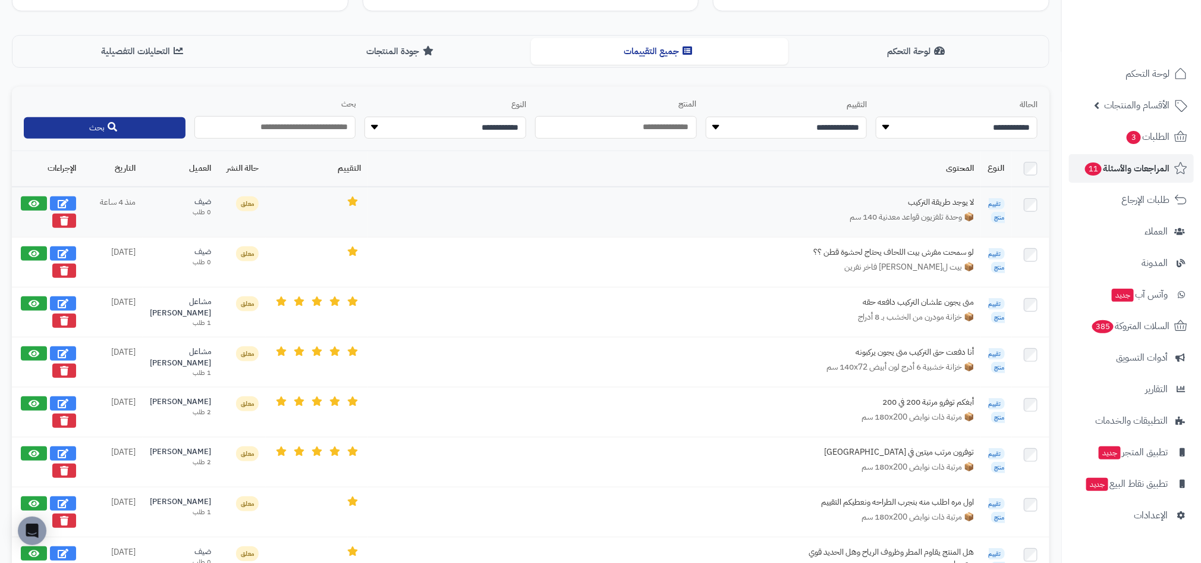
click at [739, 218] on div "📦 وحدة تلفزيون قواعد معدنية 140 سم" at bounding box center [674, 217] width 599 height 12
click at [775, 218] on div "📦 وحدة تلفزيون قواعد معدنية 140 سم" at bounding box center [674, 217] width 599 height 12
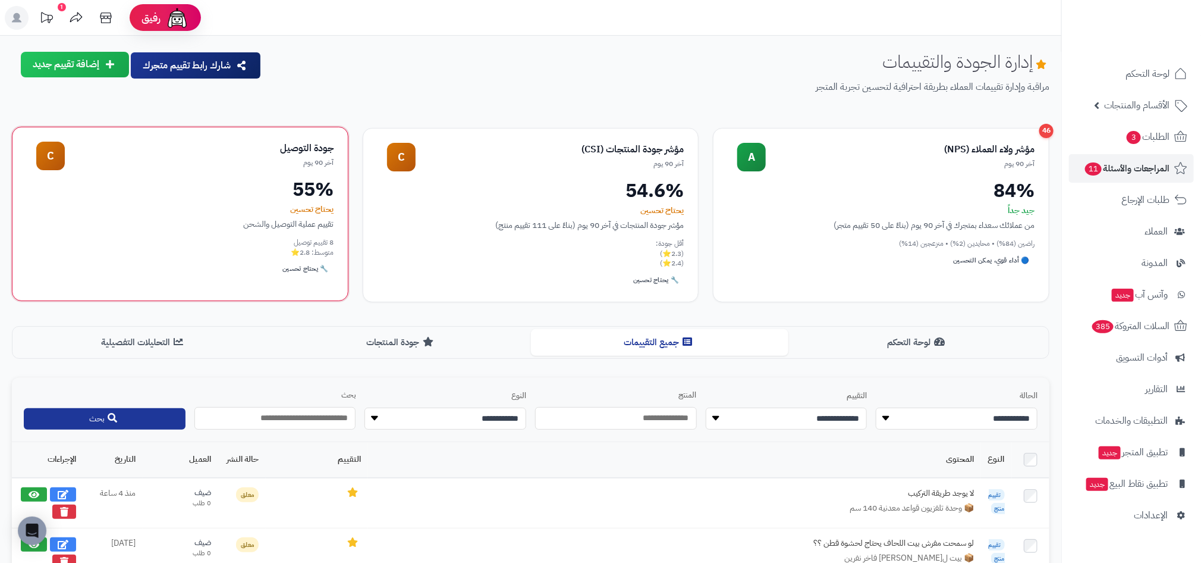
click at [322, 229] on div "تقييم عملية التوصيل والشحن" at bounding box center [180, 224] width 307 height 12
click at [391, 340] on button "جودة المنتجات" at bounding box center [402, 341] width 258 height 27
